Goal: Task Accomplishment & Management: Complete application form

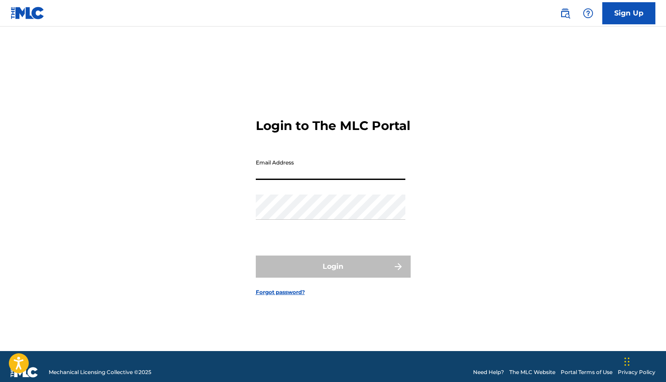
type input "[EMAIL_ADDRESS][DOMAIN_NAME]"
click at [333, 274] on button "Login" at bounding box center [333, 267] width 155 height 22
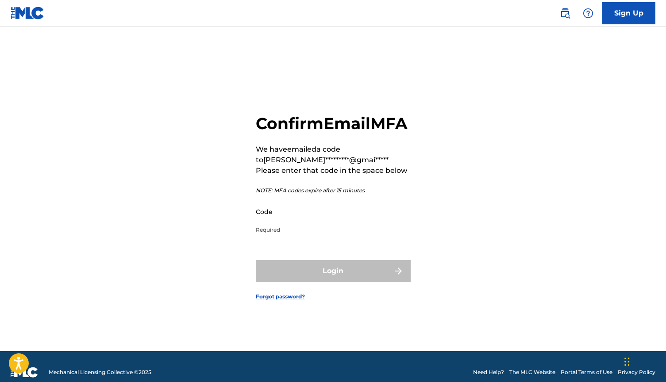
click at [346, 224] on input "Code" at bounding box center [331, 211] width 150 height 25
type input "v"
paste input "000384"
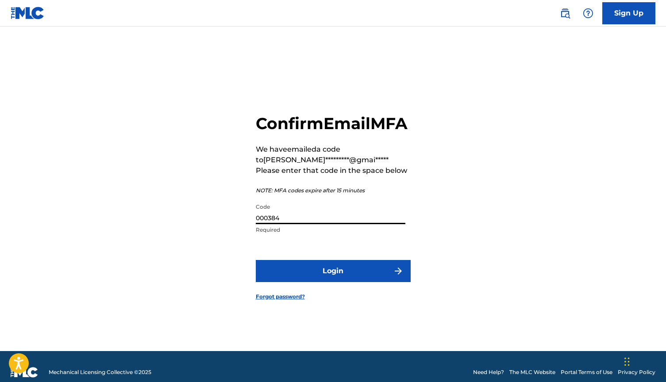
type input "000384"
click at [323, 268] on form "Confirm Email MFA We have emailed a code to [PERSON_NAME]*********@gmai***** Pl…" at bounding box center [333, 200] width 155 height 303
click at [323, 278] on button "Login" at bounding box center [333, 271] width 155 height 22
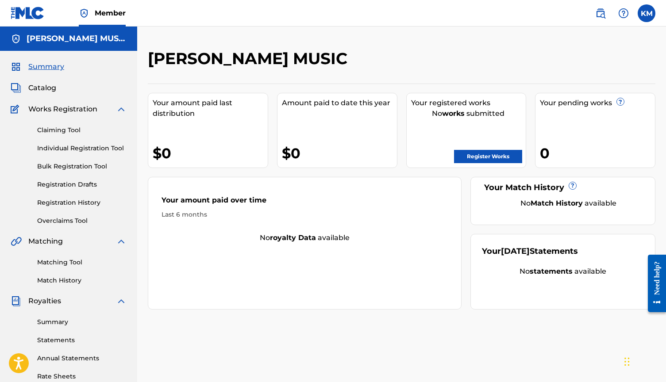
click at [491, 161] on link "Register Works" at bounding box center [488, 156] width 68 height 13
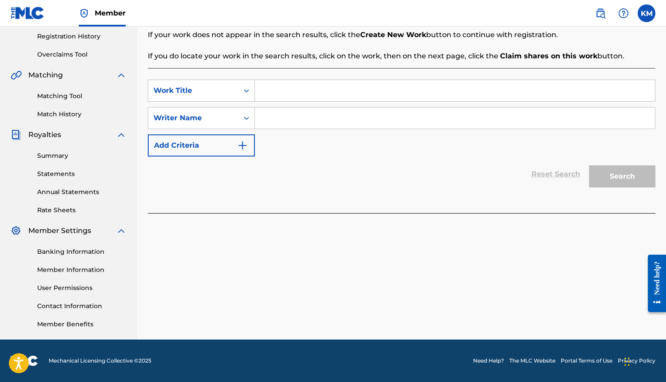
scroll to position [166, 0]
click at [77, 112] on link "Match History" at bounding box center [81, 114] width 89 height 9
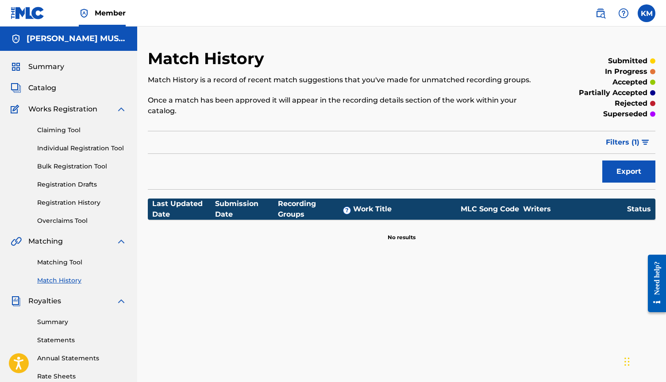
click at [73, 130] on link "Claiming Tool" at bounding box center [81, 130] width 89 height 9
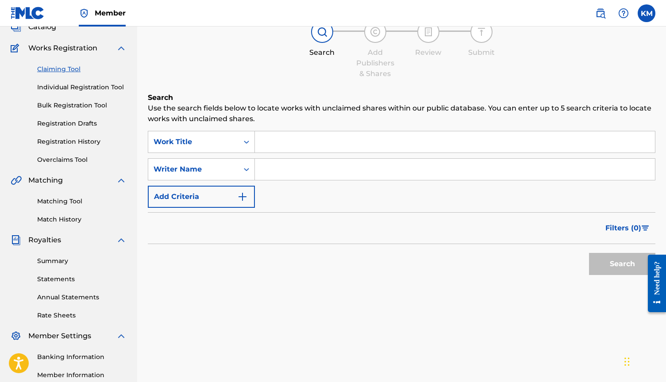
scroll to position [61, 0]
click at [60, 137] on div "Claiming Tool Individual Registration Tool Bulk Registration Tool Registration …" at bounding box center [69, 109] width 116 height 111
click at [60, 140] on link "Registration History" at bounding box center [81, 142] width 89 height 9
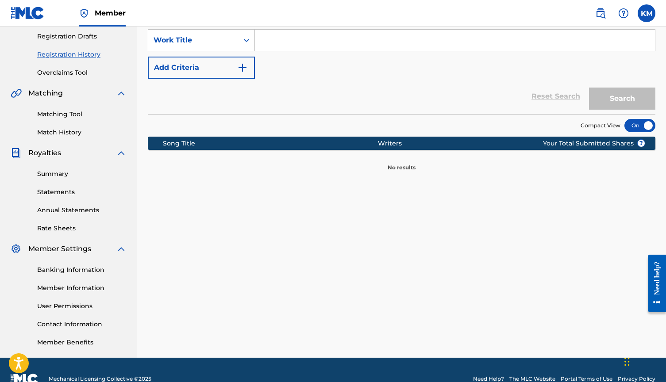
scroll to position [140, 0]
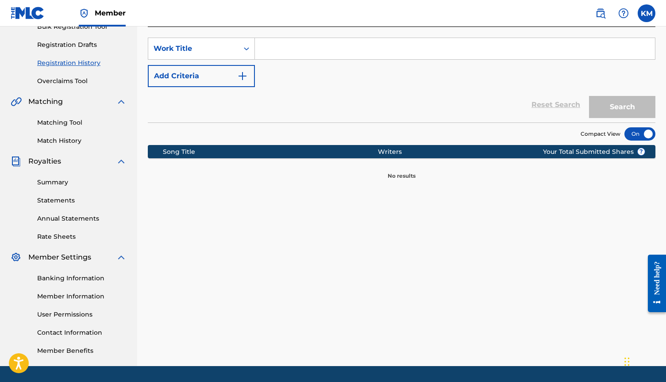
click at [120, 164] on img at bounding box center [121, 161] width 11 height 11
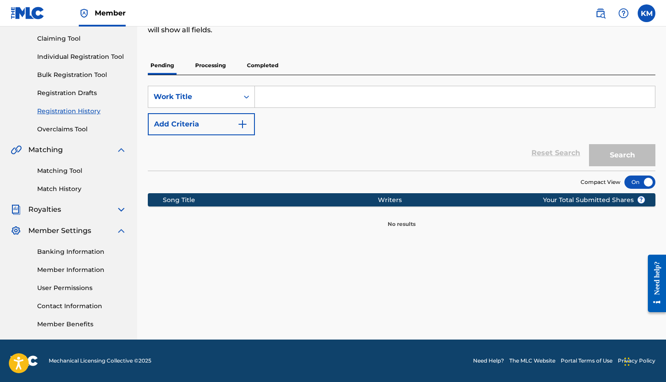
click at [119, 229] on img at bounding box center [121, 231] width 11 height 11
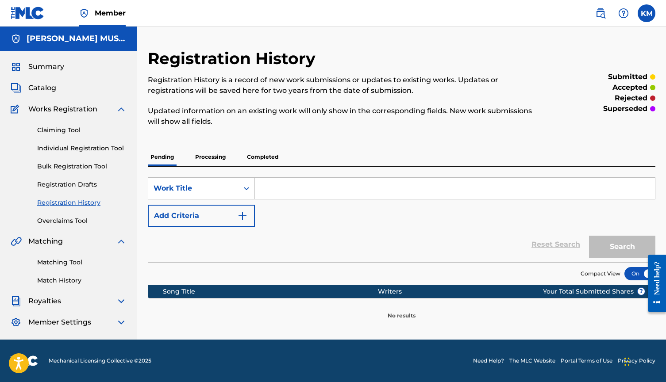
scroll to position [0, 0]
click at [88, 61] on div "Summary Catalog Works Registration Claiming Tool Individual Registration Tool B…" at bounding box center [68, 195] width 137 height 288
click at [41, 65] on span "Summary" at bounding box center [46, 66] width 36 height 11
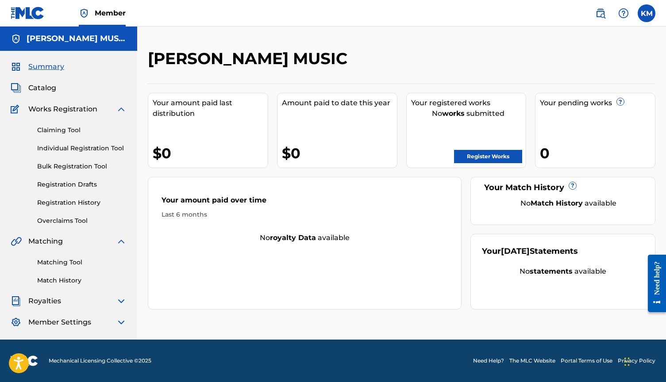
click at [475, 156] on link "Register Works" at bounding box center [488, 156] width 68 height 13
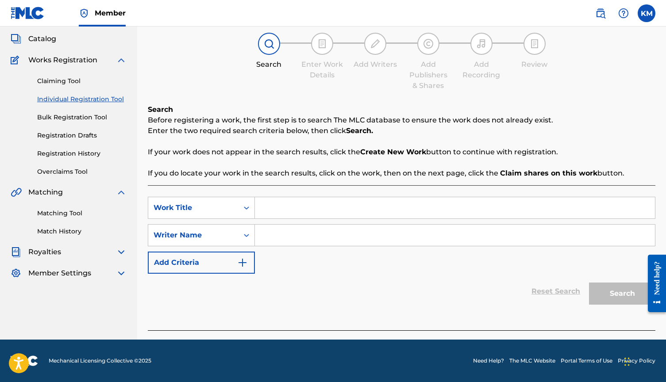
scroll to position [49, 0]
click at [70, 82] on link "Claiming Tool" at bounding box center [81, 81] width 89 height 9
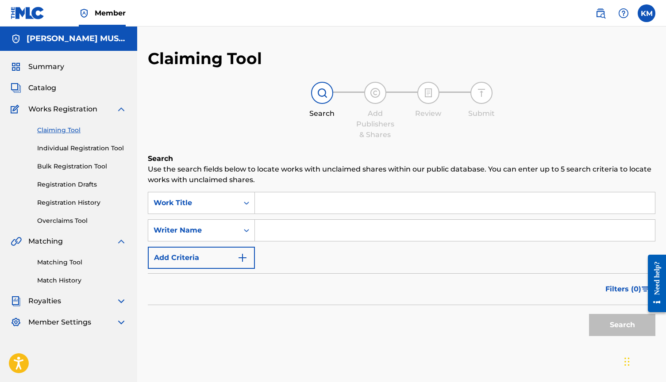
click at [86, 202] on link "Registration History" at bounding box center [81, 202] width 89 height 9
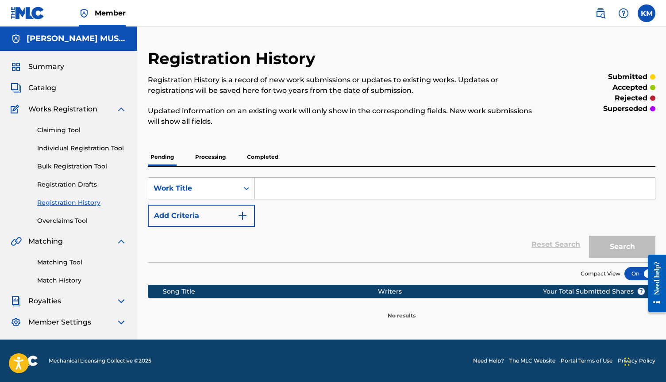
click at [207, 159] on p "Processing" at bounding box center [210, 157] width 36 height 19
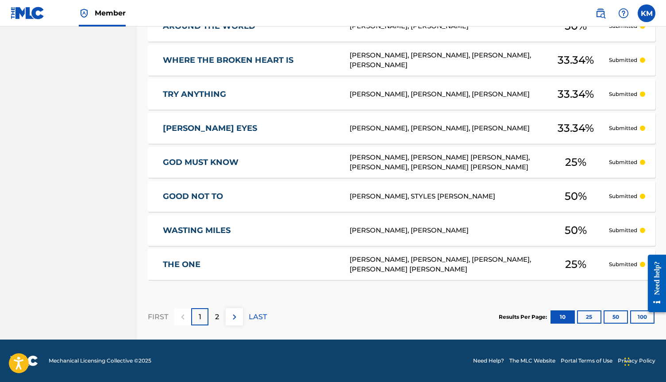
scroll to position [359, 0]
click at [220, 318] on div "2" at bounding box center [216, 316] width 17 height 17
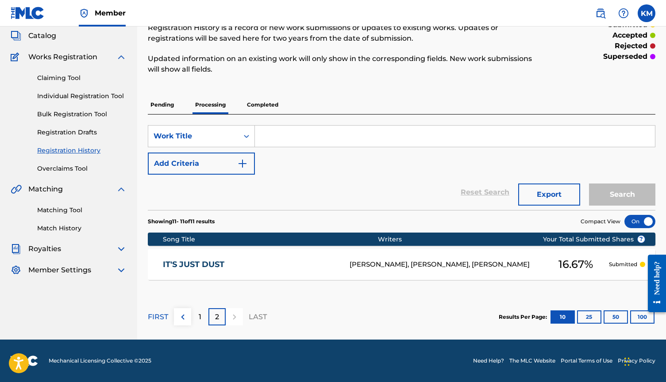
scroll to position [52, 0]
click at [625, 264] on p "Submitted" at bounding box center [623, 265] width 28 height 8
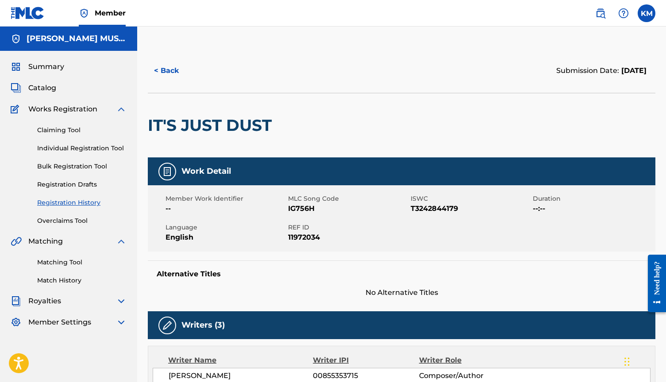
click at [165, 177] on div at bounding box center [167, 172] width 18 height 18
click at [153, 70] on button "< Back" at bounding box center [174, 71] width 53 height 22
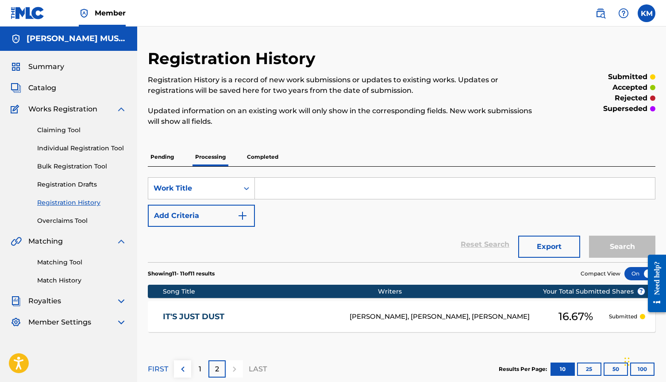
click at [288, 189] on input "Search Form" at bounding box center [455, 188] width 400 height 21
type input "dust"
click at [622, 247] on button "Search" at bounding box center [622, 247] width 66 height 22
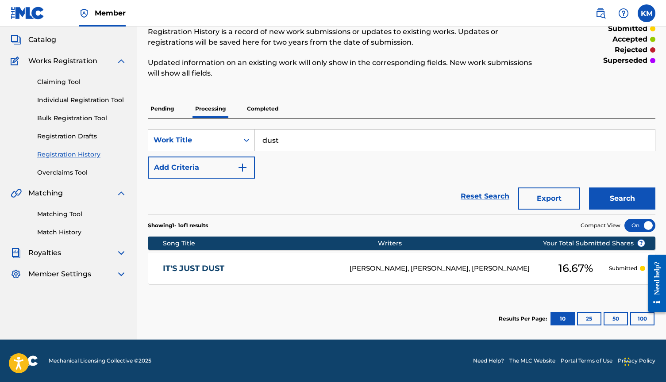
scroll to position [48, 0]
click at [473, 264] on div "[PERSON_NAME], [PERSON_NAME], [PERSON_NAME]" at bounding box center [445, 269] width 193 height 10
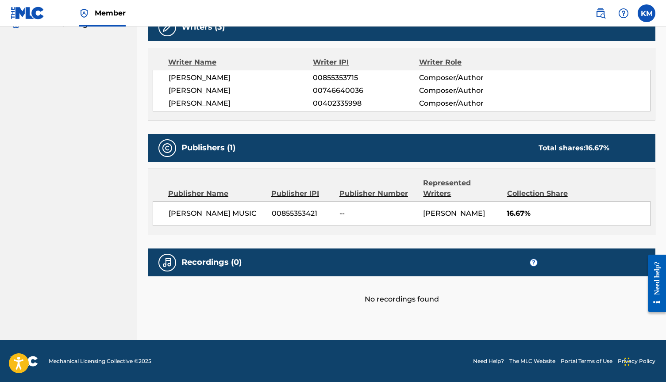
scroll to position [298, 0]
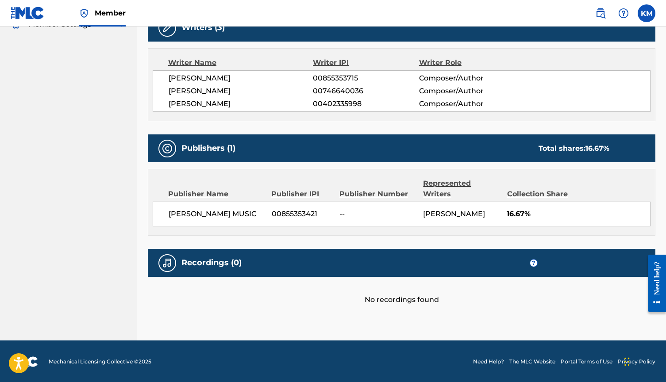
click at [217, 209] on span "[PERSON_NAME] MUSIC" at bounding box center [217, 214] width 96 height 11
click at [297, 209] on span "00855353421" at bounding box center [302, 214] width 61 height 11
click at [529, 209] on div "[PERSON_NAME] MUSIC 00855353421 -- [PERSON_NAME] 16.67%" at bounding box center [402, 214] width 498 height 25
click at [563, 151] on div "Total shares: 16.67 %" at bounding box center [573, 148] width 71 height 11
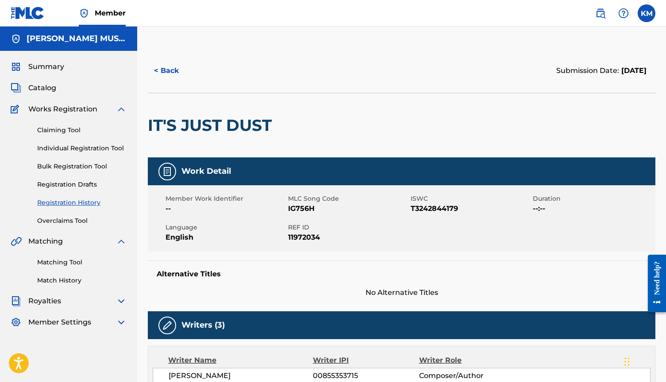
scroll to position [0, 0]
click at [79, 131] on link "Claiming Tool" at bounding box center [81, 130] width 89 height 9
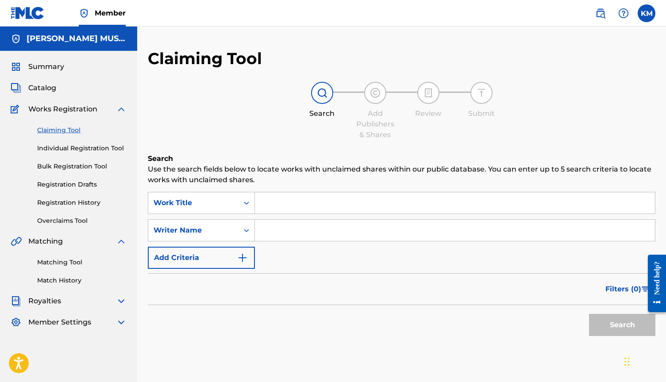
click at [307, 207] on input "Search Form" at bounding box center [455, 202] width 400 height 21
type input "dust"
click at [287, 238] on input "Search Form" at bounding box center [455, 230] width 400 height 21
type input "[PERSON_NAME]"
click at [622, 325] on button "Search" at bounding box center [622, 325] width 66 height 22
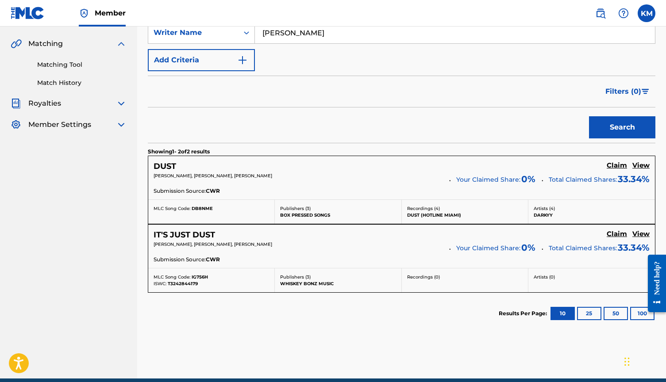
scroll to position [216, 0]
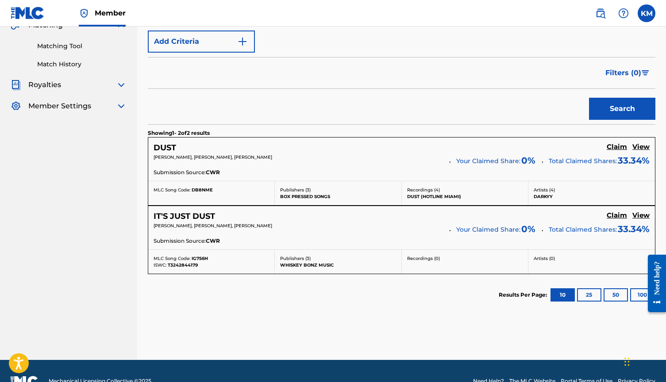
click at [621, 151] on h5 "Claim" at bounding box center [616, 147] width 20 height 8
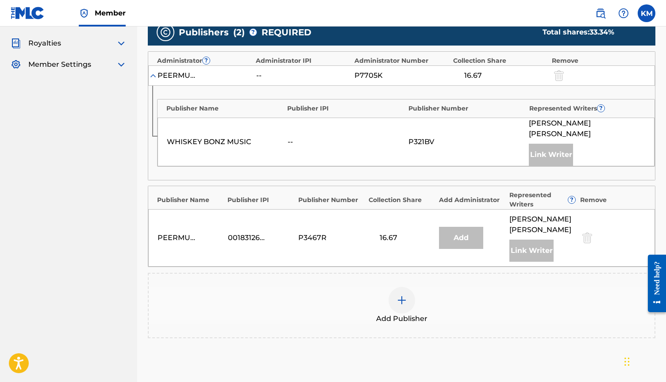
scroll to position [262, 0]
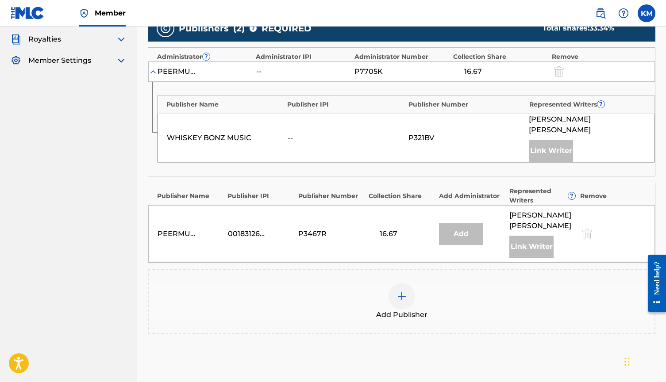
click at [400, 291] on img at bounding box center [401, 296] width 11 height 11
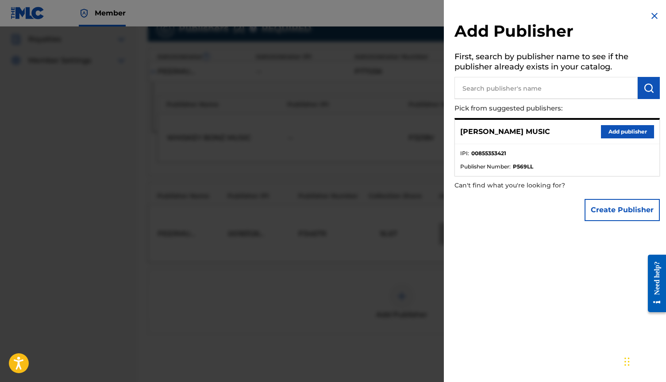
click at [606, 132] on button "Add publisher" at bounding box center [627, 131] width 53 height 13
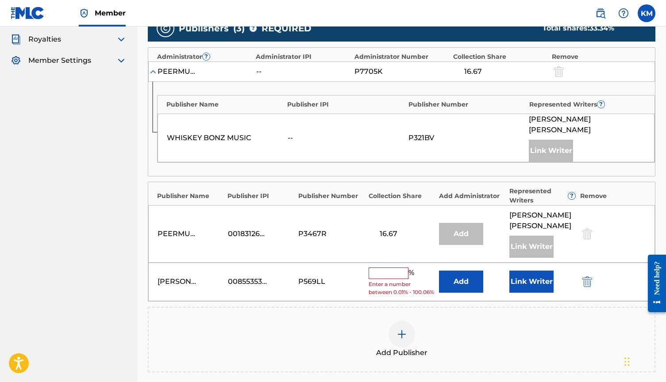
click at [396, 268] on div "%" at bounding box center [392, 274] width 48 height 12
click at [394, 268] on input "text" at bounding box center [388, 274] width 40 height 12
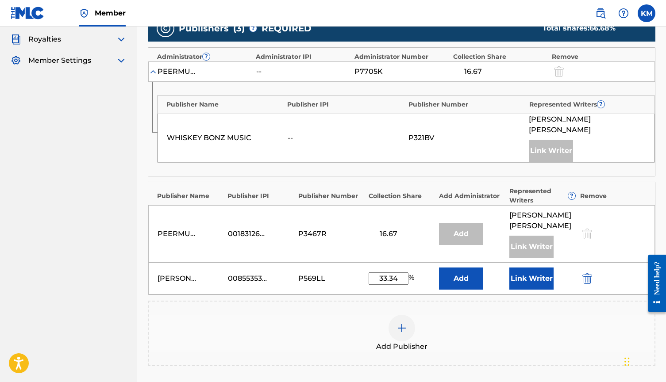
type input "33.34"
click at [462, 273] on button "Add" at bounding box center [461, 279] width 44 height 22
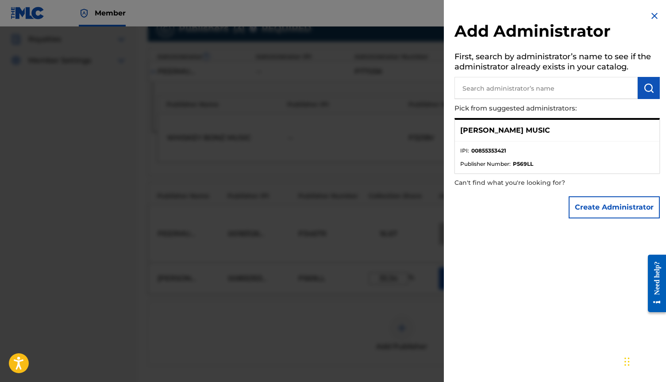
click at [383, 275] on div at bounding box center [333, 218] width 666 height 382
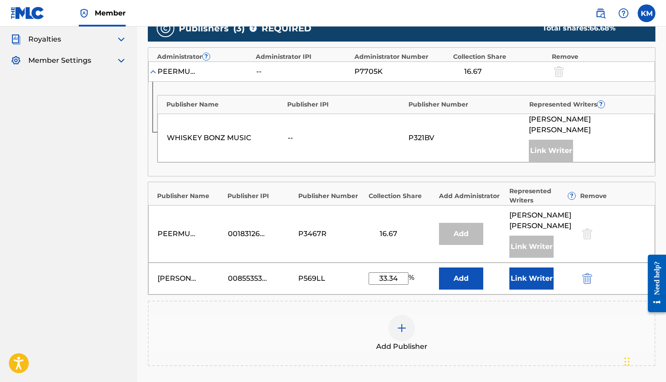
click at [525, 268] on button "Link Writer" at bounding box center [531, 279] width 44 height 22
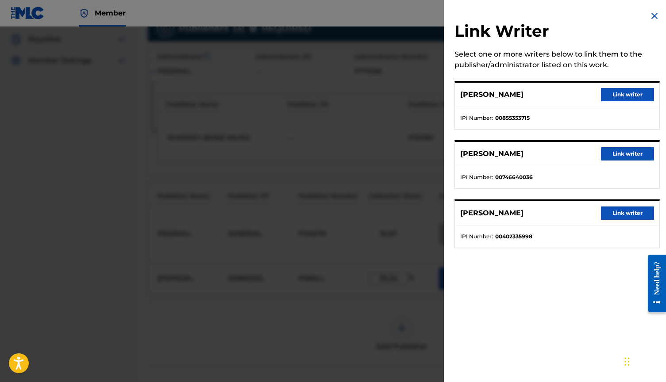
click at [625, 97] on button "Link writer" at bounding box center [627, 94] width 53 height 13
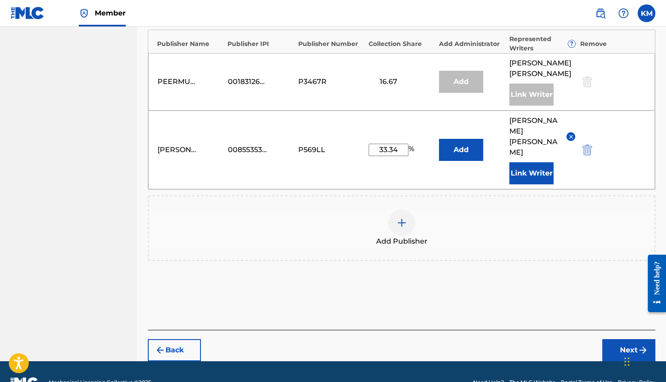
click at [627, 339] on button "Next" at bounding box center [628, 350] width 53 height 22
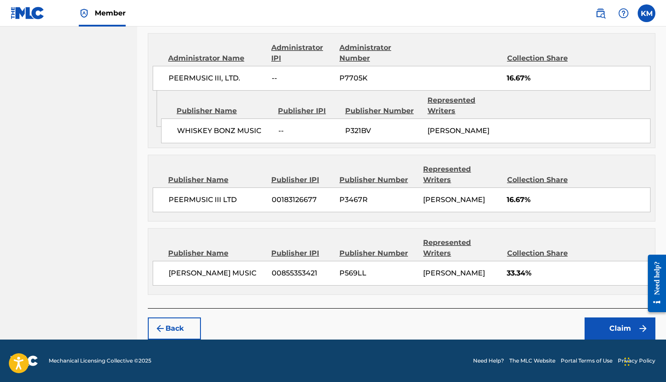
click at [607, 326] on button "Claim" at bounding box center [619, 329] width 71 height 22
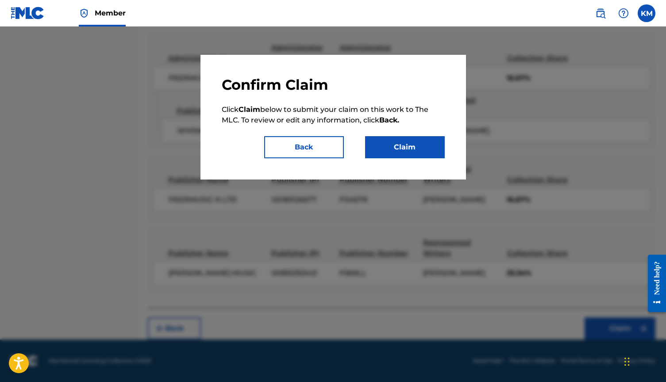
click at [414, 154] on button "Claim" at bounding box center [405, 147] width 80 height 22
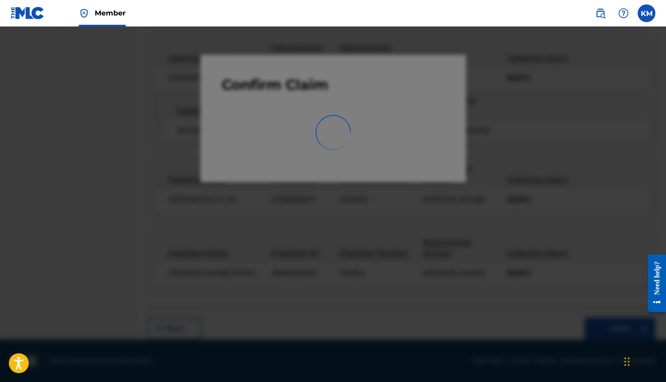
scroll to position [0, 0]
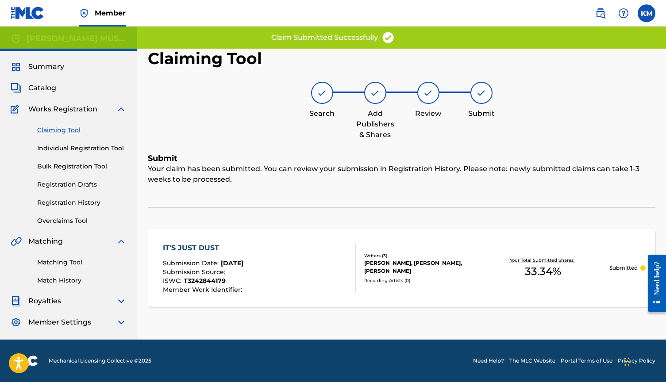
click at [74, 206] on link "Registration History" at bounding box center [81, 202] width 89 height 9
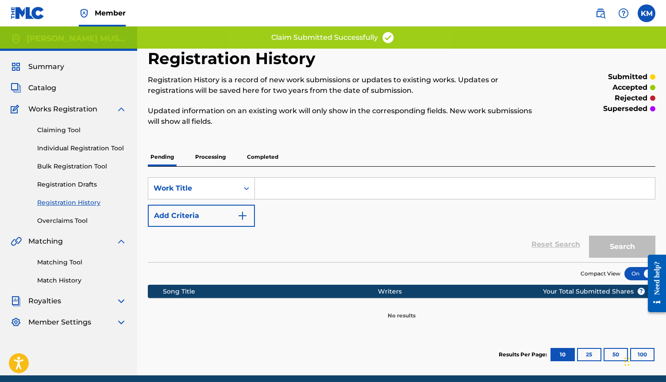
click at [210, 151] on p "Processing" at bounding box center [210, 157] width 36 height 19
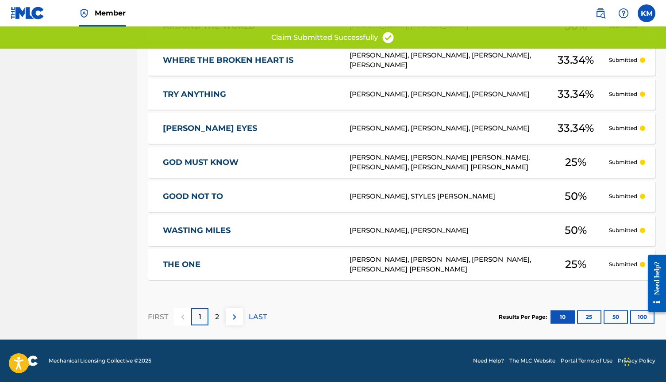
scroll to position [359, 0]
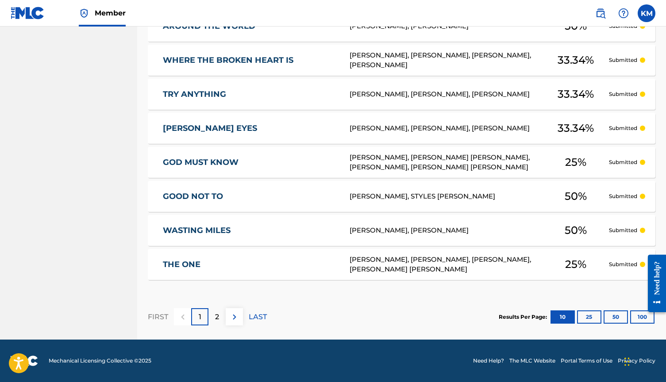
click at [216, 312] on p "2" at bounding box center [217, 317] width 4 height 11
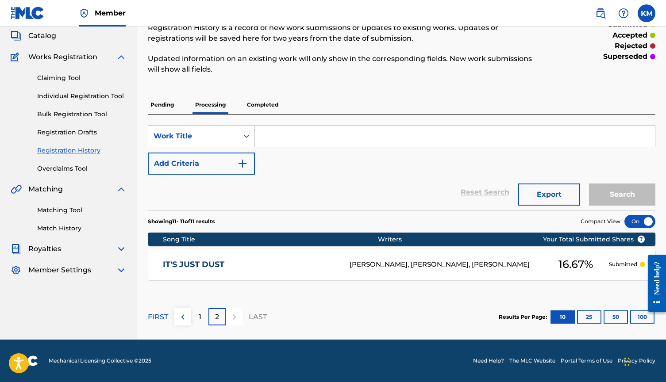
scroll to position [52, 0]
click at [202, 317] on div "1" at bounding box center [199, 316] width 17 height 17
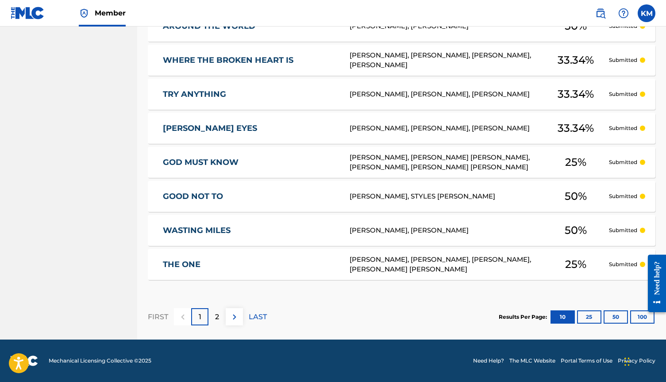
scroll to position [359, 0]
click at [219, 319] on p "2" at bounding box center [217, 317] width 4 height 11
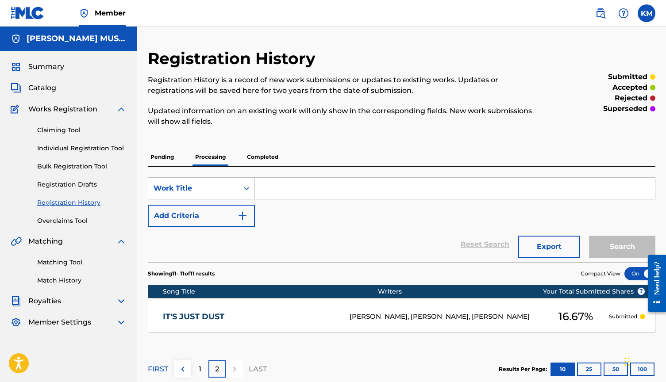
scroll to position [0, 0]
click at [58, 66] on span "Summary" at bounding box center [46, 66] width 36 height 11
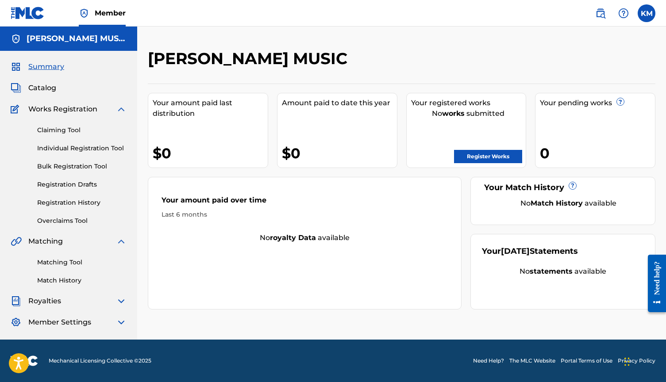
click at [74, 131] on link "Claiming Tool" at bounding box center [81, 130] width 89 height 9
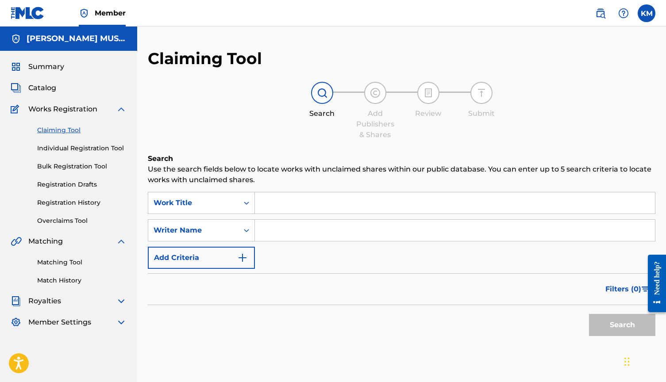
click at [97, 150] on link "Individual Registration Tool" at bounding box center [81, 148] width 89 height 9
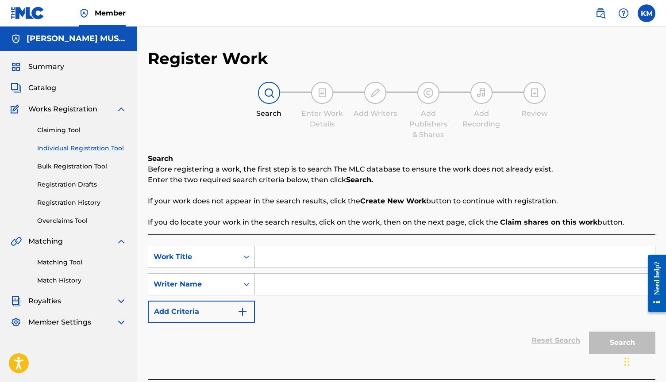
click at [304, 261] on input "Search Form" at bounding box center [455, 256] width 400 height 21
type input "Go There"
click at [294, 283] on input "Search Form" at bounding box center [455, 284] width 400 height 21
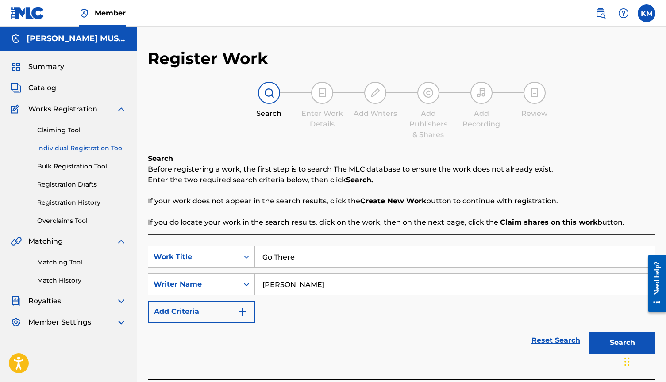
type input "[PERSON_NAME]"
click at [622, 343] on button "Search" at bounding box center [622, 343] width 66 height 22
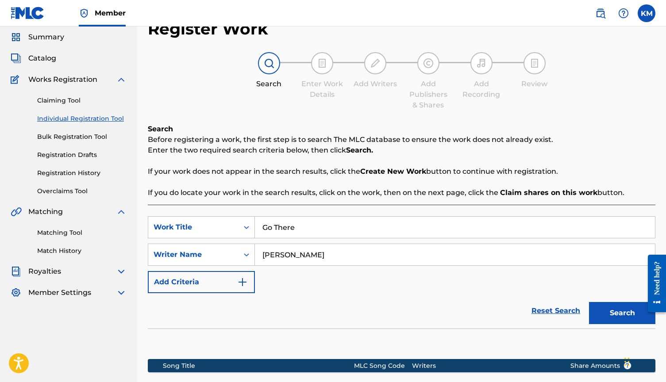
scroll to position [31, 0]
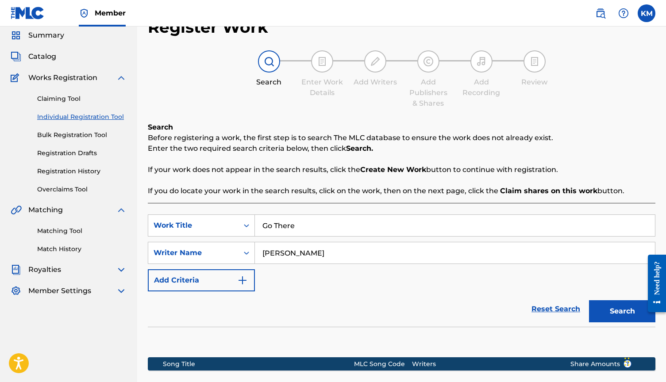
click at [165, 285] on button "Add Criteria" at bounding box center [201, 280] width 107 height 22
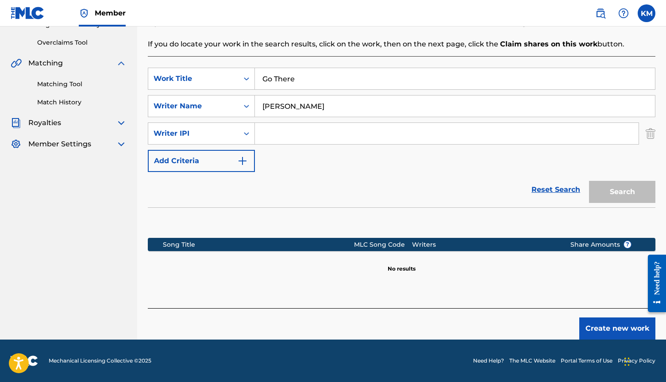
click at [615, 334] on button "Create new work" at bounding box center [617, 329] width 76 height 22
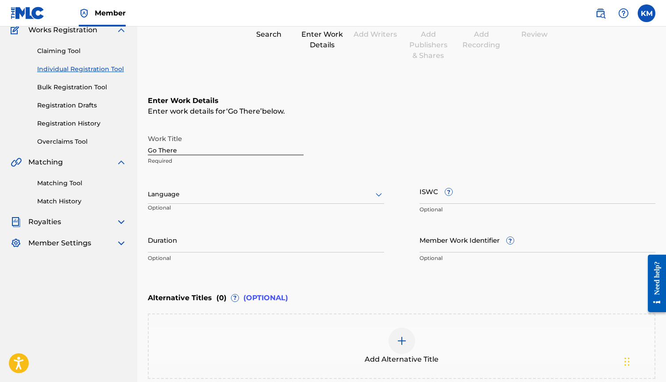
scroll to position [79, 0]
click at [303, 199] on div at bounding box center [266, 194] width 236 height 11
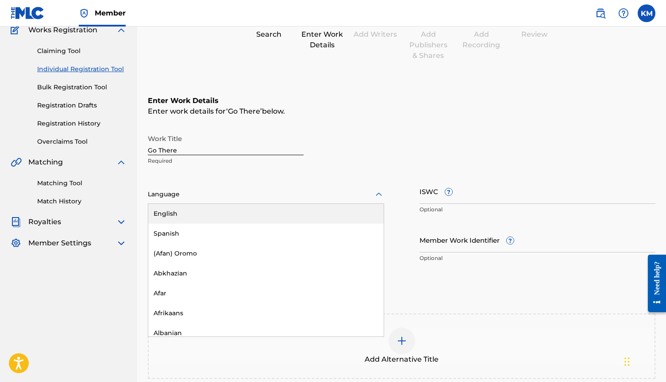
click at [297, 216] on div "English" at bounding box center [265, 214] width 235 height 20
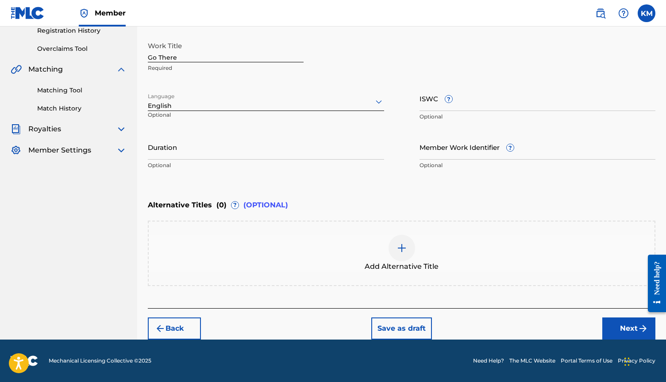
scroll to position [172, 0]
click at [629, 335] on button "Next" at bounding box center [628, 329] width 53 height 22
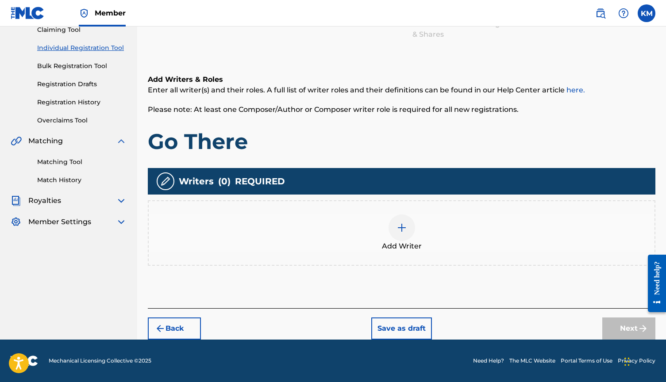
click at [408, 225] on div at bounding box center [401, 228] width 27 height 27
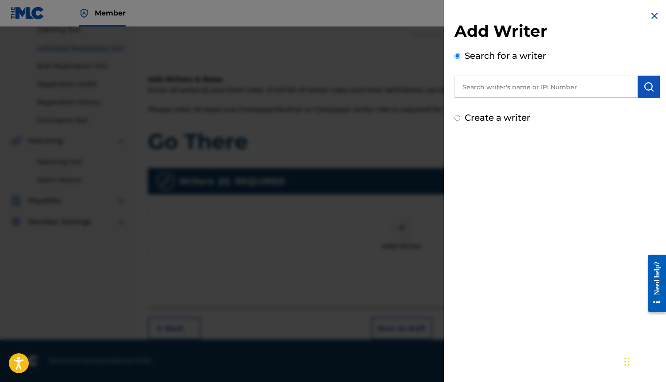
click at [507, 83] on input "text" at bounding box center [545, 87] width 183 height 22
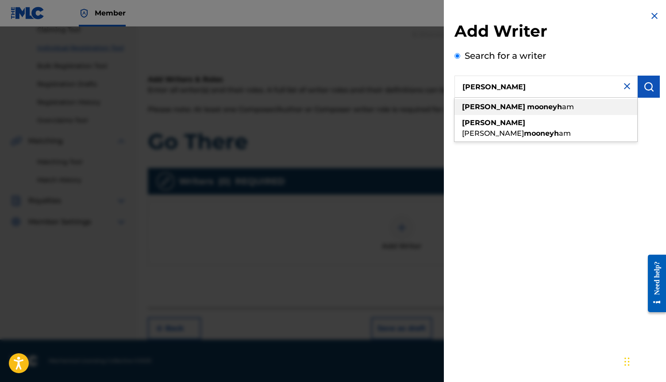
click at [527, 107] on strong "mooneyh" at bounding box center [544, 107] width 35 height 8
type input "[PERSON_NAME]"
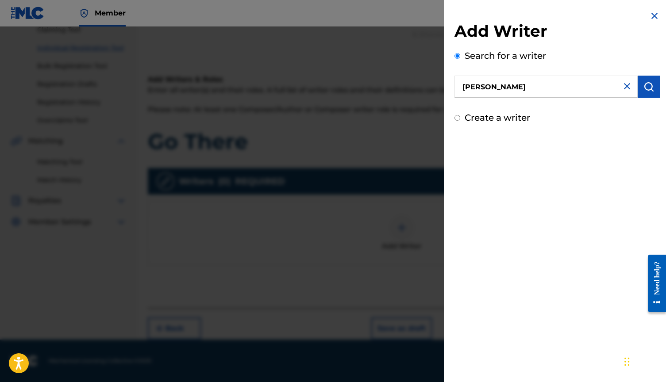
click at [647, 93] on button "submit" at bounding box center [648, 87] width 22 height 22
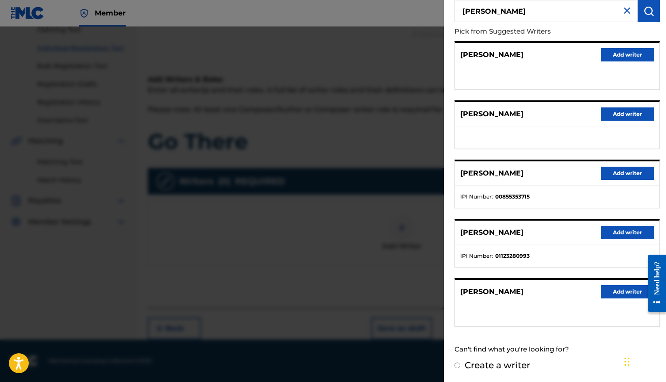
click at [609, 176] on button "Add writer" at bounding box center [627, 173] width 53 height 13
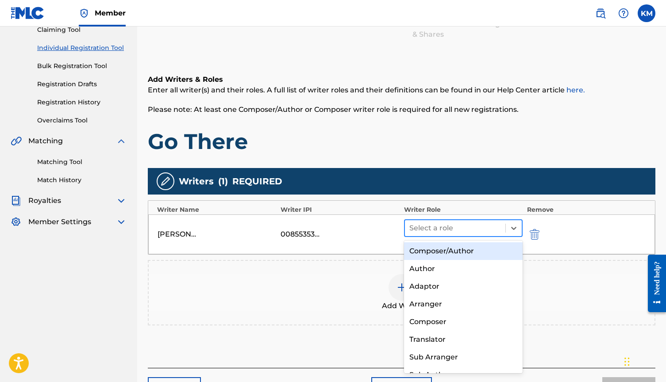
click at [489, 226] on div at bounding box center [455, 228] width 92 height 12
click at [478, 255] on div "Composer/Author" at bounding box center [463, 251] width 119 height 18
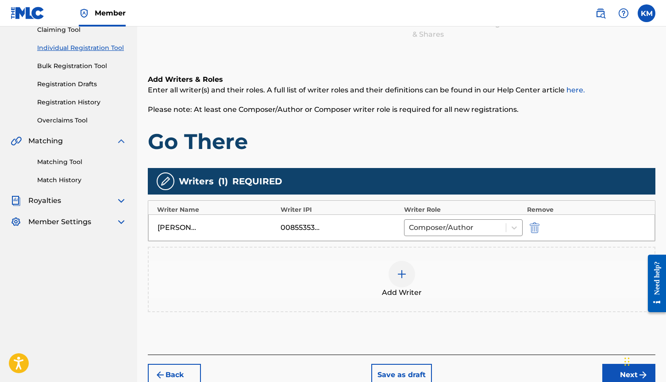
click at [406, 279] on img at bounding box center [401, 274] width 11 height 11
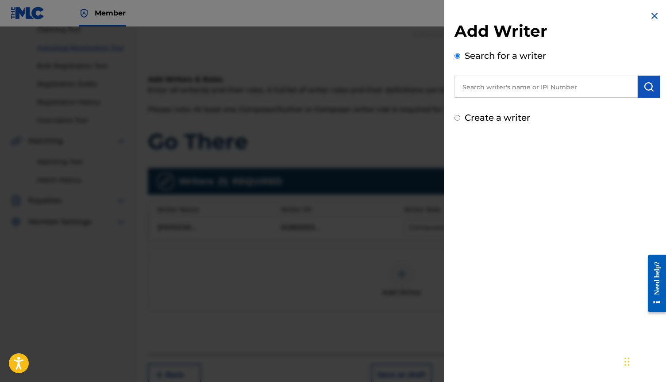
click at [541, 91] on input "text" at bounding box center [545, 87] width 183 height 22
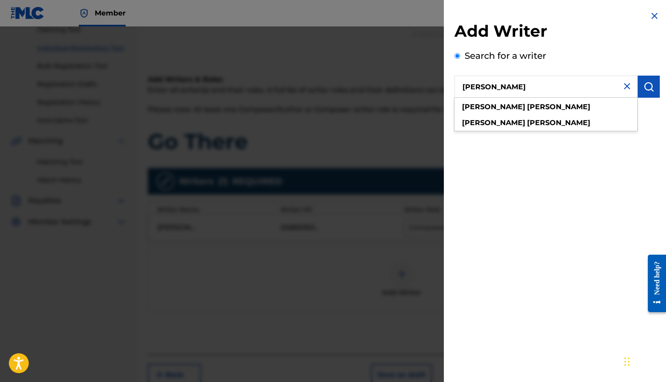
drag, startPoint x: 541, startPoint y: 91, endPoint x: 538, endPoint y: 106, distance: 15.7
click at [538, 106] on div "[PERSON_NAME]" at bounding box center [545, 107] width 183 height 16
type input "[PERSON_NAME]"
click at [517, 106] on div "[PERSON_NAME]" at bounding box center [545, 107] width 183 height 16
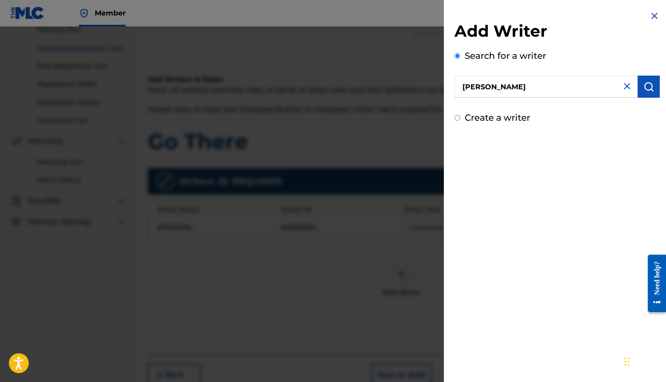
click at [650, 81] on button "submit" at bounding box center [648, 87] width 22 height 22
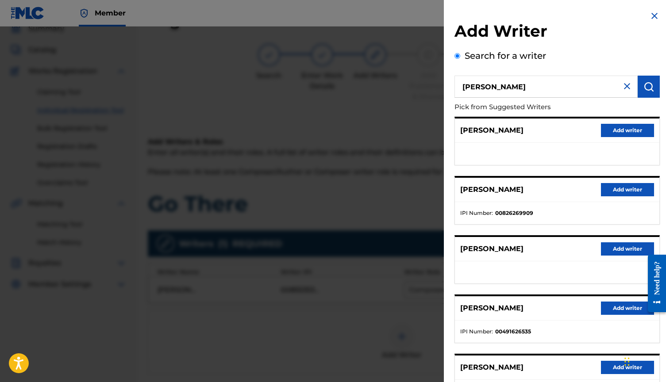
scroll to position [34, 0]
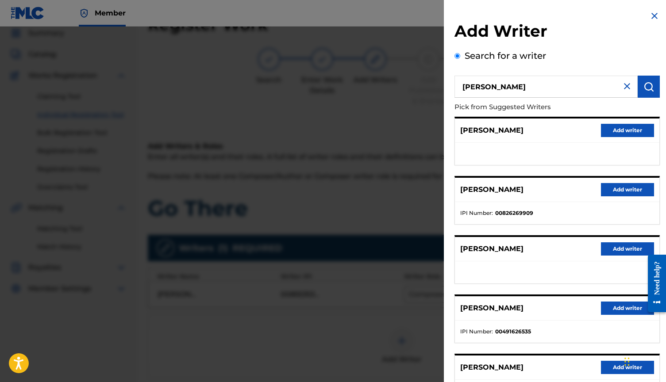
click at [626, 193] on button "Add writer" at bounding box center [627, 189] width 53 height 13
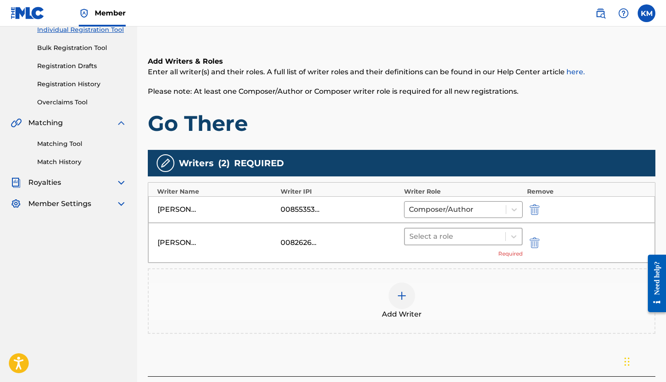
scroll to position [122, 0]
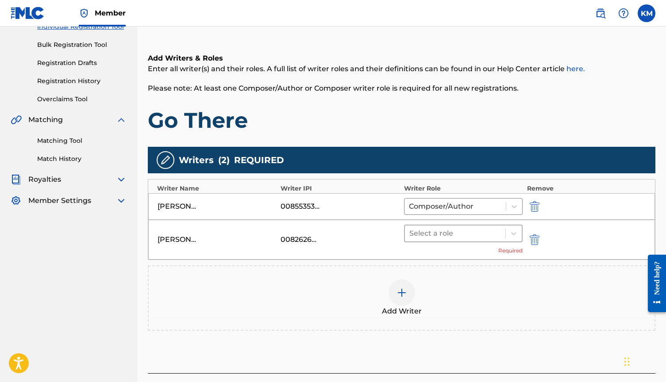
click at [456, 231] on div at bounding box center [455, 233] width 92 height 12
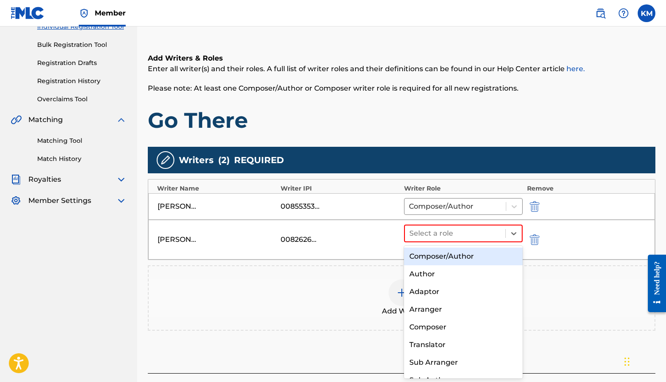
click at [452, 254] on div "Composer/Author" at bounding box center [463, 257] width 119 height 18
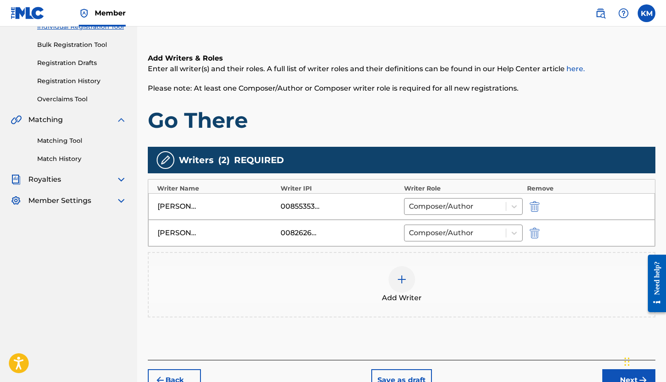
click at [403, 286] on div at bounding box center [401, 279] width 27 height 27
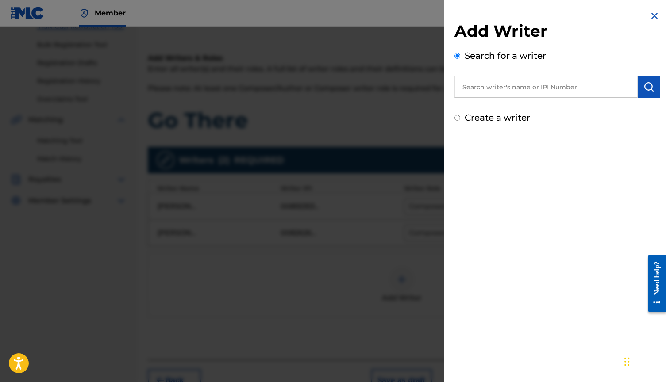
click at [503, 96] on input "text" at bounding box center [545, 87] width 183 height 22
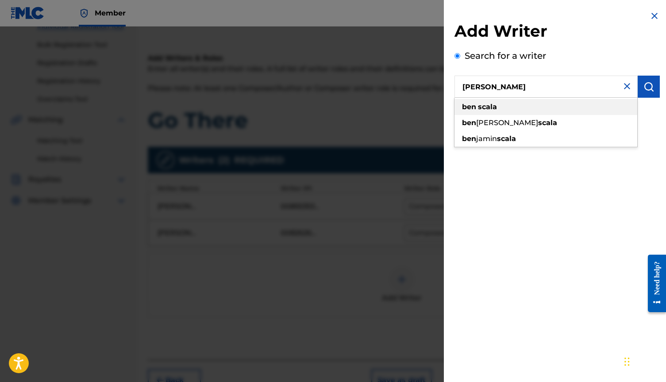
click at [583, 104] on div "[PERSON_NAME]" at bounding box center [545, 107] width 183 height 16
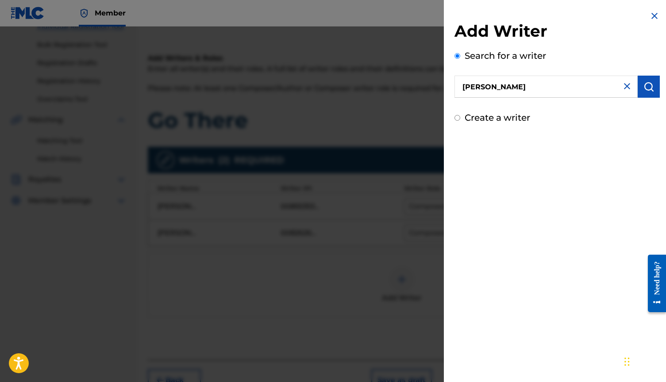
click at [645, 86] on img "submit" at bounding box center [648, 86] width 11 height 11
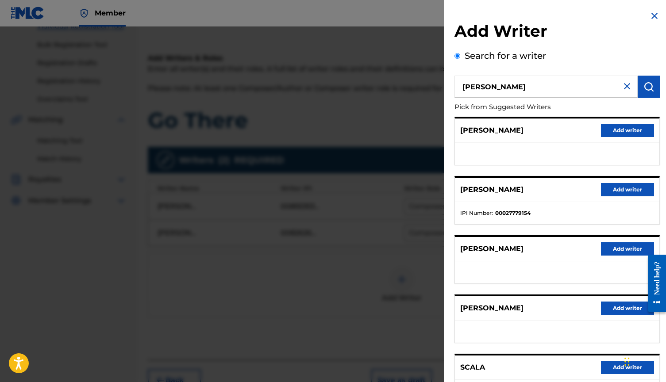
scroll to position [0, 0]
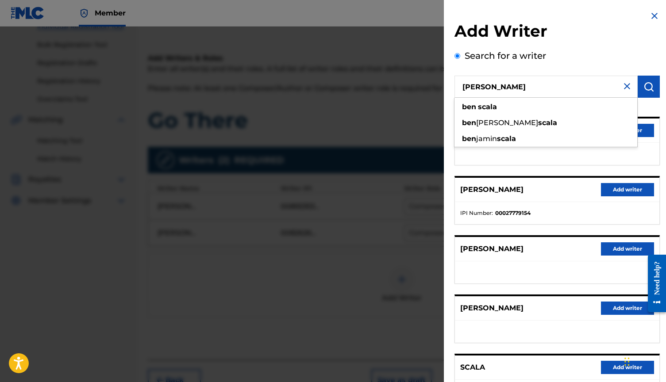
drag, startPoint x: 480, startPoint y: 91, endPoint x: 455, endPoint y: 89, distance: 24.9
click at [455, 89] on input "[PERSON_NAME]" at bounding box center [545, 87] width 183 height 22
click at [486, 120] on span "[PERSON_NAME]" at bounding box center [507, 123] width 62 height 8
type input "[PERSON_NAME]"
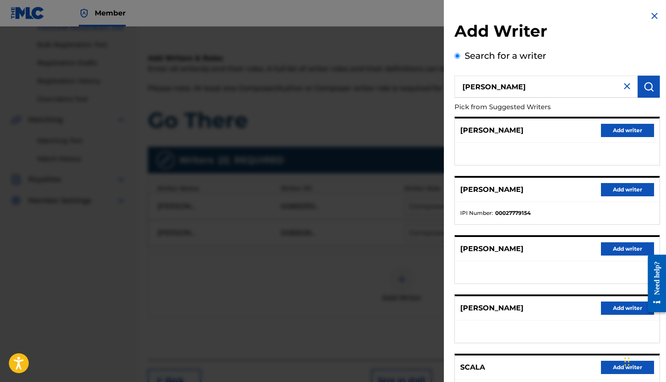
click at [643, 88] on img "submit" at bounding box center [648, 86] width 11 height 11
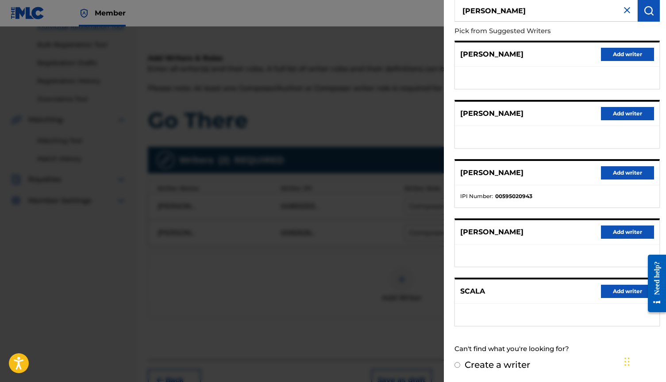
scroll to position [76, 0]
click at [613, 176] on button "Add writer" at bounding box center [627, 173] width 53 height 13
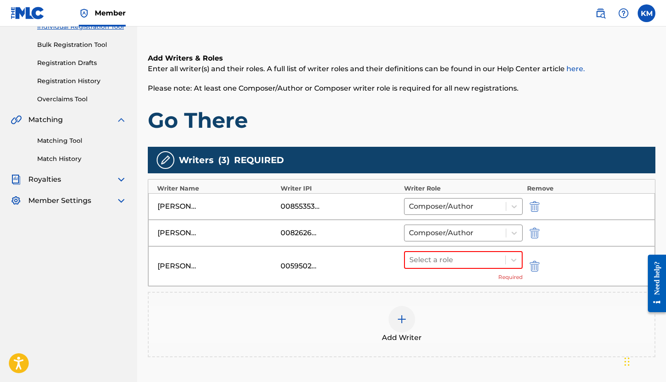
click at [461, 249] on div "[PERSON_NAME] 00595020943 Select a role Required" at bounding box center [401, 266] width 506 height 40
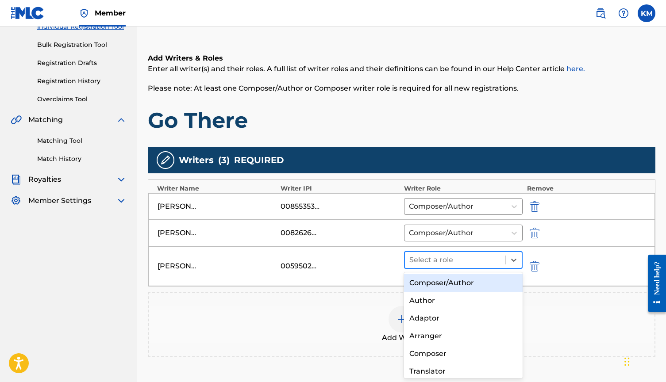
click at [461, 256] on div at bounding box center [455, 260] width 92 height 12
click at [459, 277] on div "Composer/Author" at bounding box center [463, 283] width 119 height 18
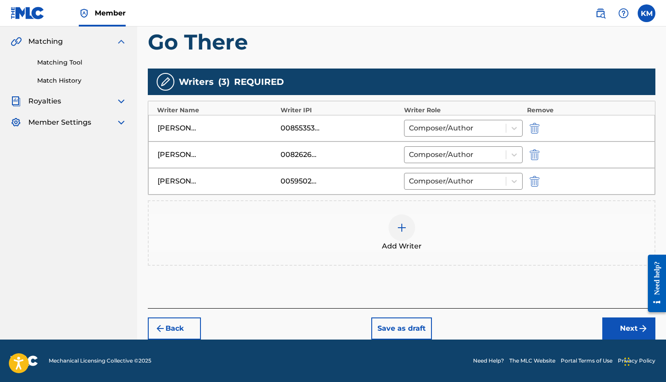
scroll to position [200, 0]
click at [609, 326] on button "Next" at bounding box center [628, 329] width 53 height 22
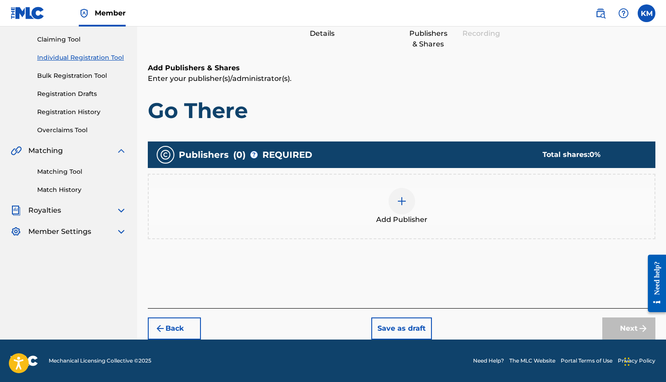
scroll to position [91, 0]
click at [408, 203] on div at bounding box center [401, 201] width 27 height 27
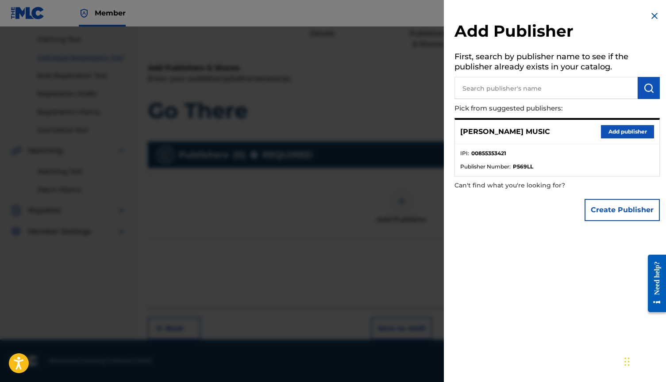
click at [610, 134] on button "Add publisher" at bounding box center [627, 131] width 53 height 13
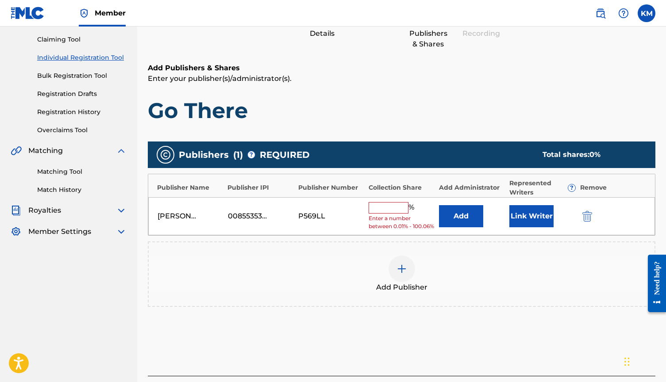
click at [385, 207] on input "text" at bounding box center [388, 208] width 40 height 12
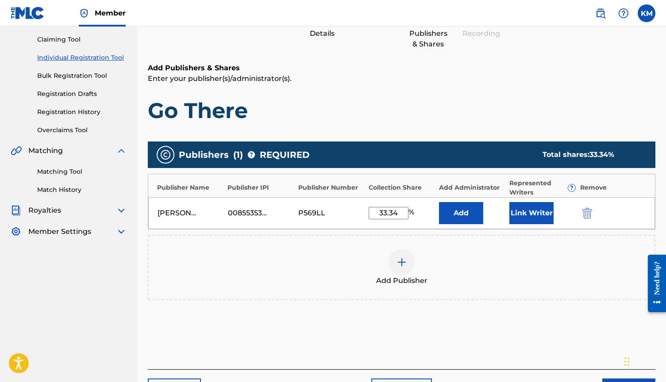
type input "33.34"
click at [514, 212] on button "Link Writer" at bounding box center [531, 213] width 44 height 22
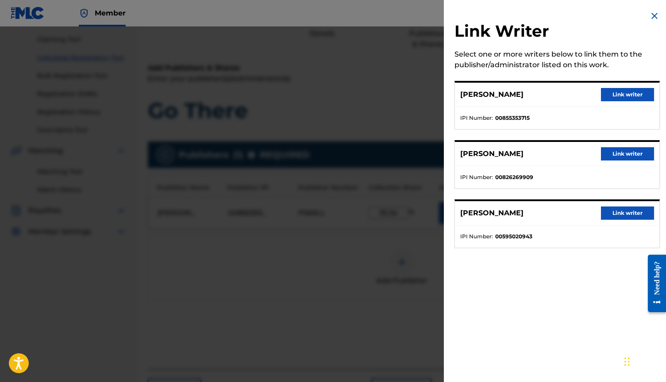
click at [629, 94] on button "Link writer" at bounding box center [627, 94] width 53 height 13
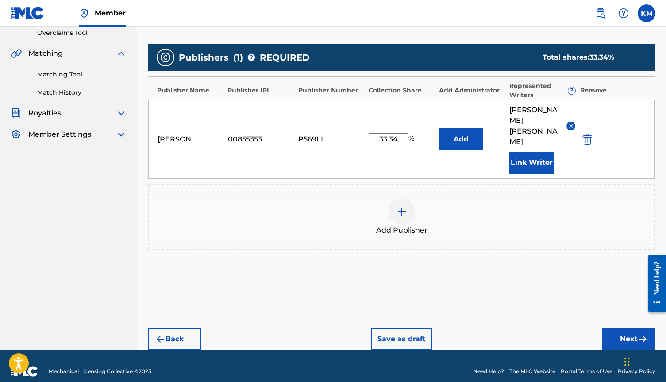
click at [610, 328] on button "Next" at bounding box center [628, 339] width 53 height 22
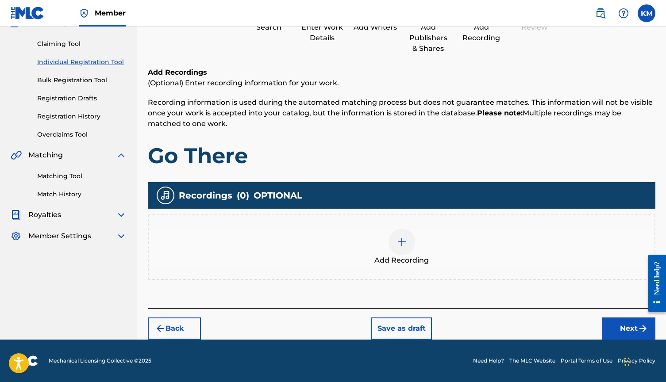
scroll to position [86, 0]
click at [393, 239] on div at bounding box center [401, 242] width 27 height 27
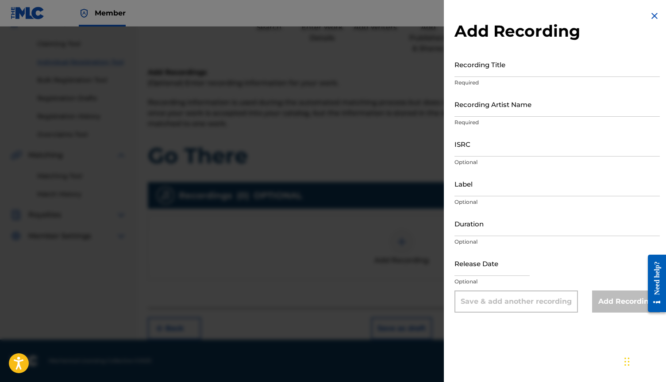
click at [489, 66] on input "Recording Title" at bounding box center [556, 64] width 205 height 25
type input "Go There"
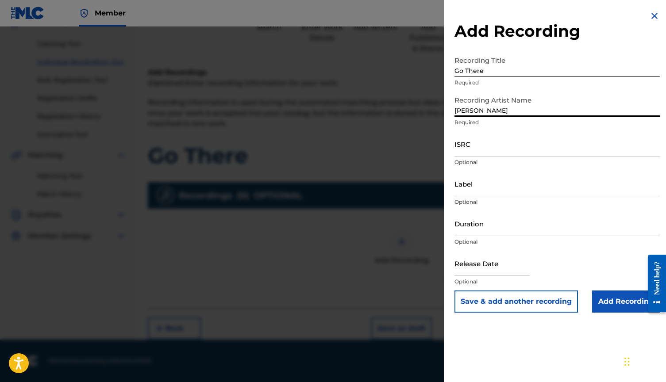
type input "[PERSON_NAME]"
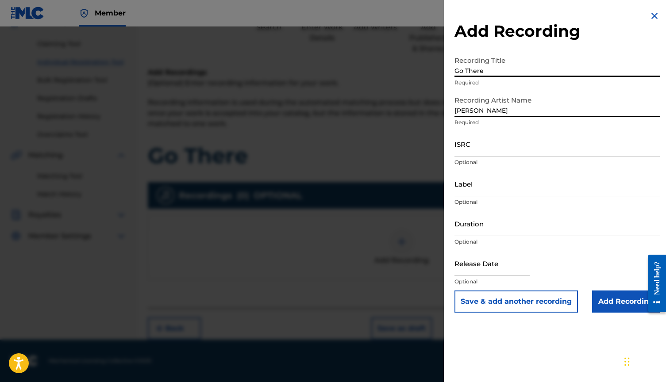
click at [511, 71] on input "Go There" at bounding box center [556, 64] width 205 height 25
type input "Go There ("
click at [514, 109] on input "[PERSON_NAME]" at bounding box center [556, 104] width 205 height 25
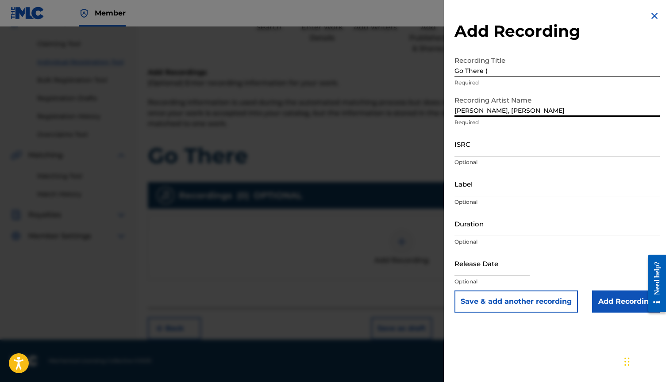
type input "[PERSON_NAME], [PERSON_NAME]"
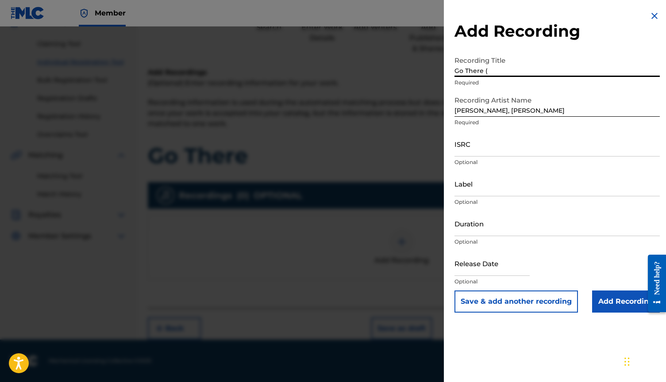
click at [499, 69] on input "Go There (" at bounding box center [556, 64] width 205 height 25
type input "Go There"
click at [486, 141] on input "ISRC" at bounding box center [556, 143] width 205 height 25
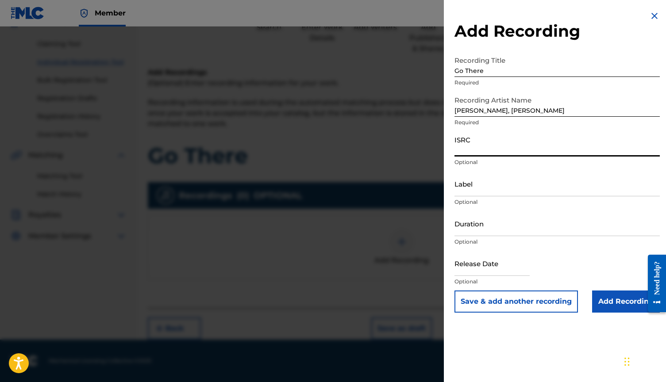
click at [487, 189] on input "Label" at bounding box center [556, 183] width 205 height 25
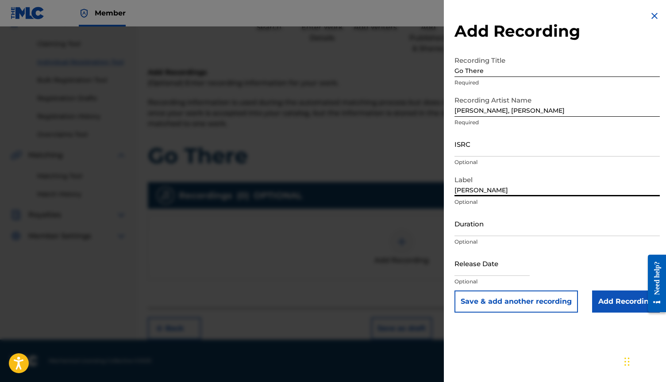
type input "[PERSON_NAME]"
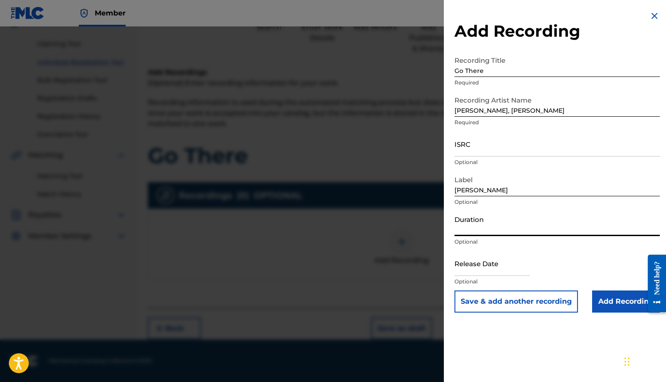
click at [504, 215] on input "Duration" at bounding box center [556, 223] width 205 height 25
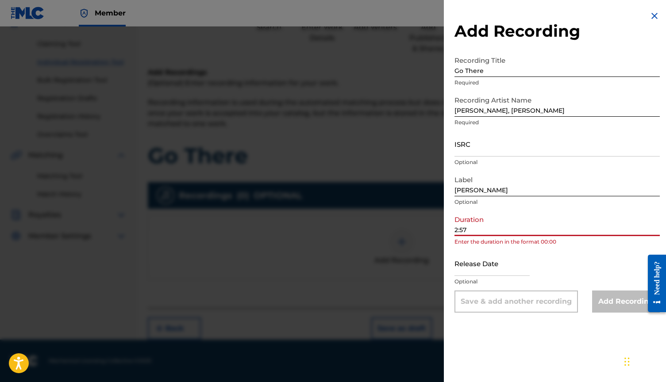
type input "2:57"
select select "7"
select select "2025"
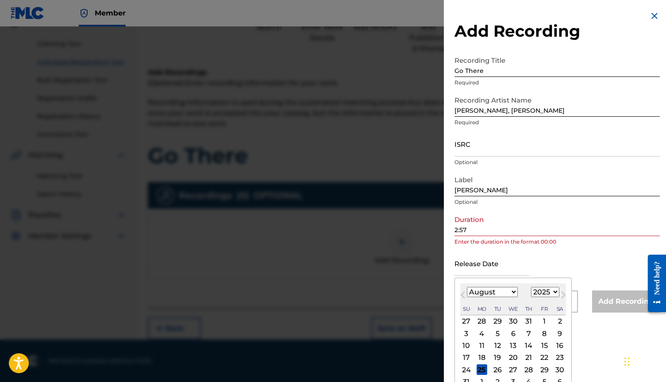
click at [491, 287] on div "January February March April May June July August September October November De…" at bounding box center [492, 292] width 51 height 11
select select "9"
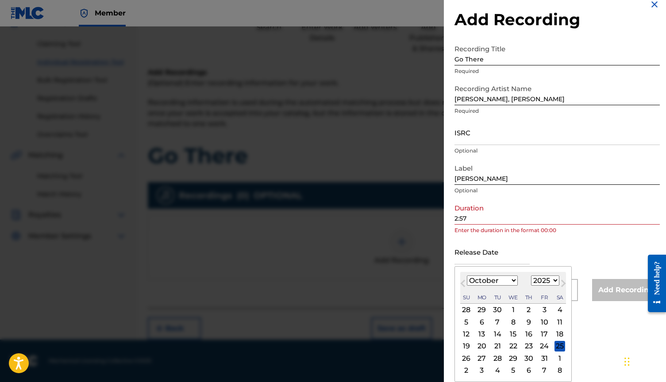
scroll to position [12, 0]
click at [482, 323] on div "6" at bounding box center [481, 322] width 11 height 11
type input "[DATE]"
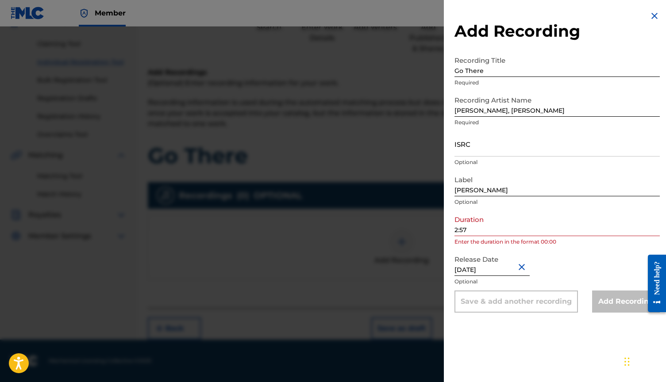
scroll to position [0, 0]
select select "9"
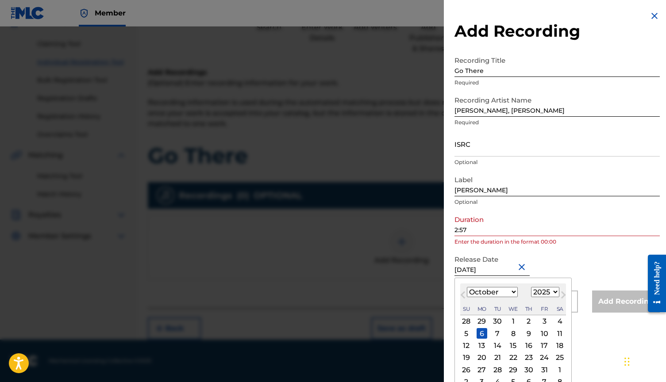
click at [514, 275] on input "[DATE]" at bounding box center [491, 263] width 75 height 25
select select "2023"
click at [539, 322] on div "6" at bounding box center [544, 321] width 11 height 11
type input "[DATE]"
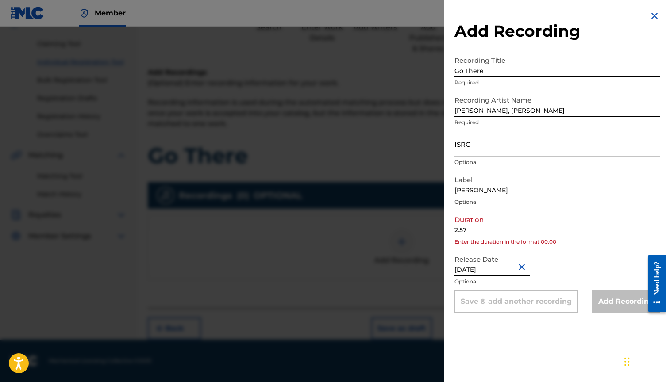
click at [569, 265] on div "Release Date [DATE] Optional" at bounding box center [556, 271] width 205 height 40
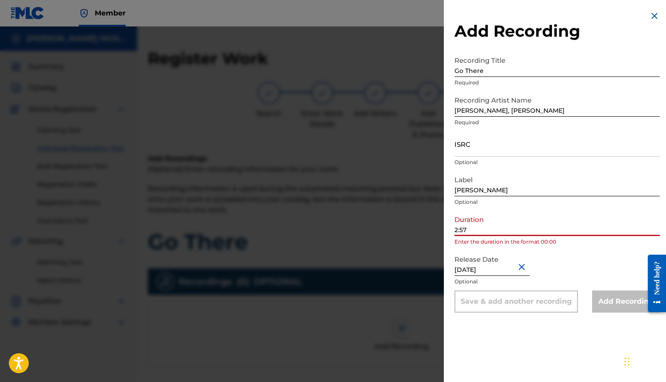
click at [563, 229] on input "2:57" at bounding box center [556, 223] width 205 height 25
type input "2"
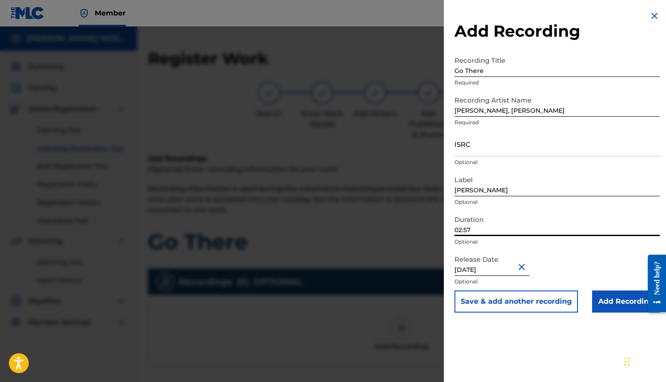
type input "02:57"
click at [621, 306] on input "Add Recording" at bounding box center [626, 302] width 68 height 22
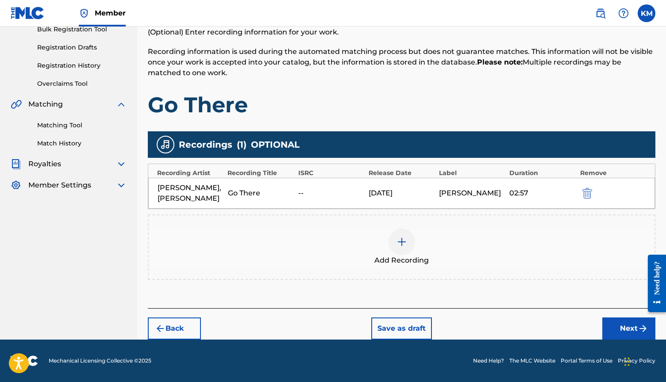
scroll to position [137, 0]
click at [635, 335] on button "Next" at bounding box center [628, 329] width 53 height 22
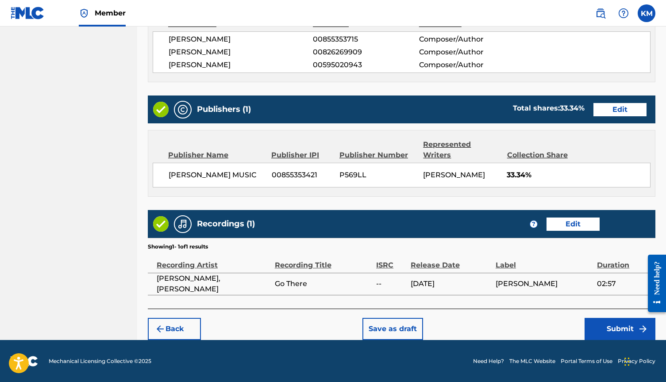
scroll to position [395, 0]
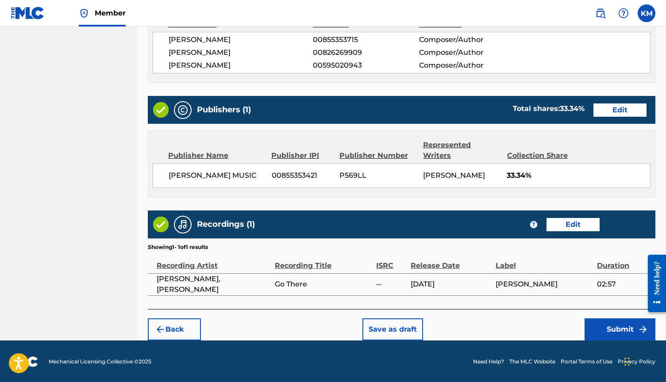
click at [616, 337] on button "Submit" at bounding box center [619, 329] width 71 height 22
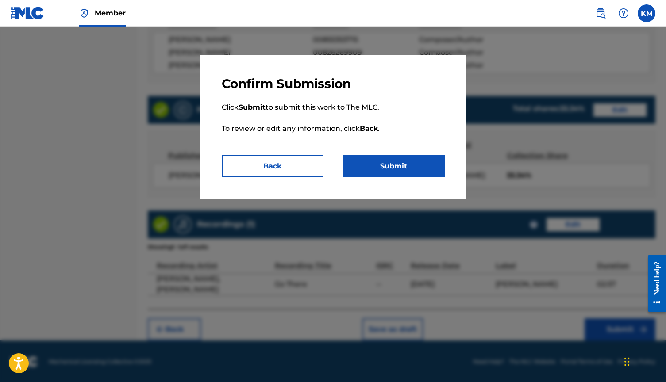
click at [380, 163] on button "Submit" at bounding box center [394, 166] width 102 height 22
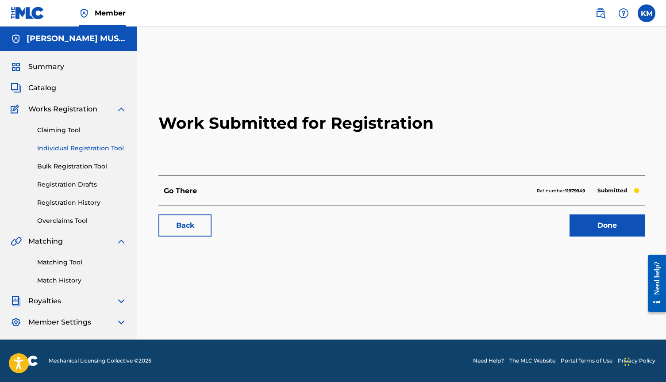
click at [603, 228] on link "Done" at bounding box center [606, 226] width 75 height 22
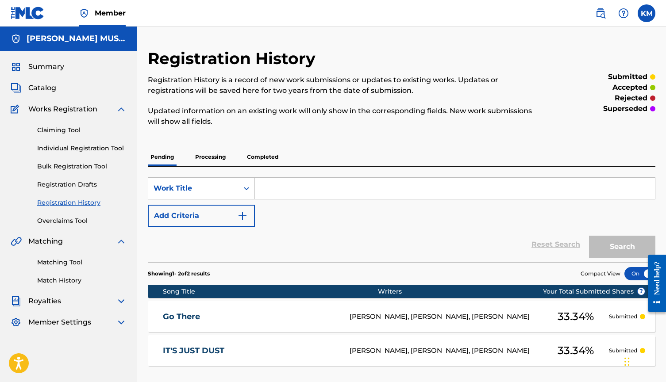
click at [280, 194] on input "Search Form" at bounding box center [455, 188] width 400 height 21
click at [66, 144] on link "Individual Registration Tool" at bounding box center [81, 148] width 89 height 9
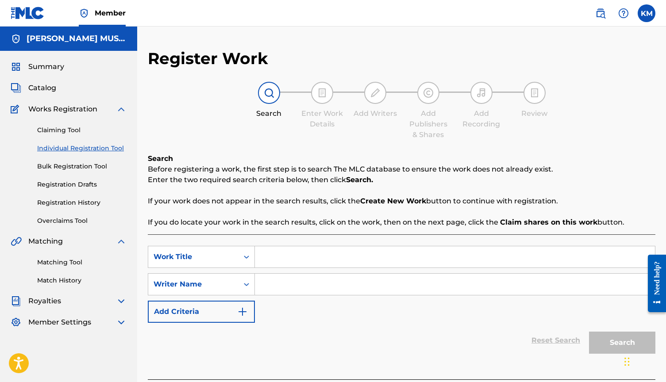
click at [288, 260] on input "Search Form" at bounding box center [455, 256] width 400 height 21
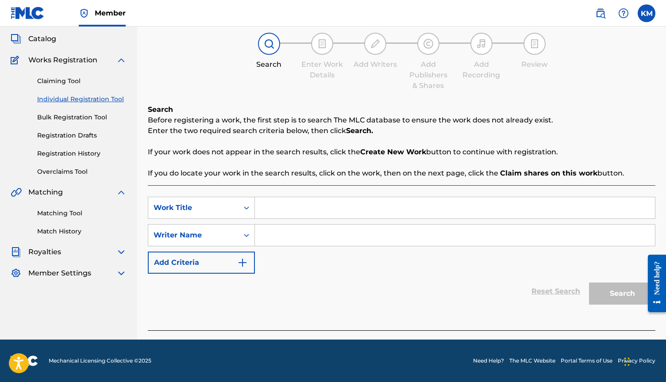
scroll to position [49, 0]
type input "Perfect Match"
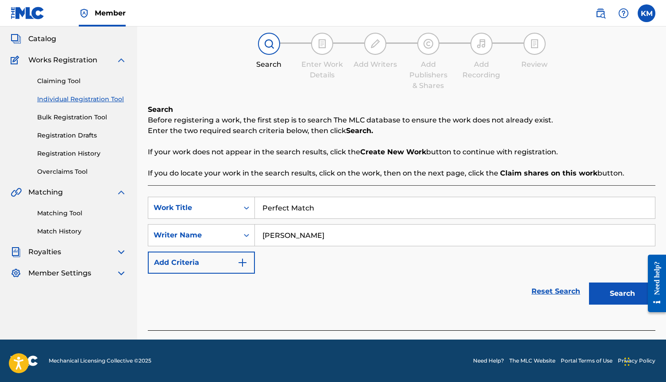
type input "[PERSON_NAME]"
click at [622, 294] on button "Search" at bounding box center [622, 294] width 66 height 22
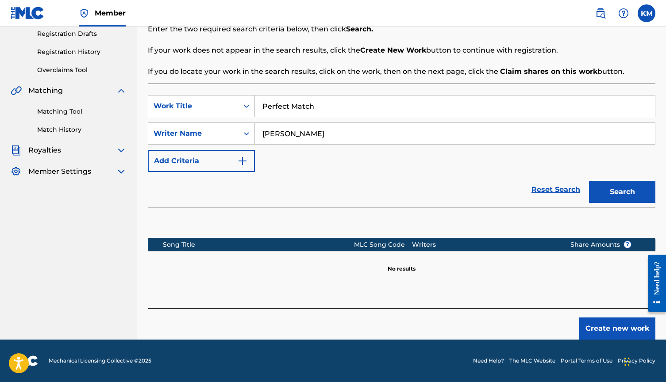
scroll to position [151, 0]
click at [616, 329] on button "Create new work" at bounding box center [617, 329] width 76 height 22
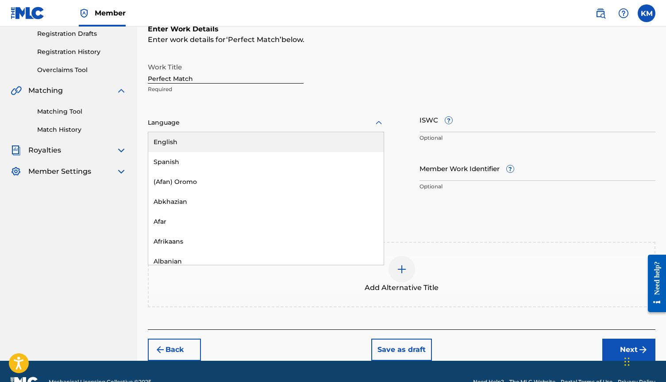
click at [222, 116] on div "Language" at bounding box center [266, 123] width 236 height 19
click at [211, 144] on div "English" at bounding box center [265, 142] width 235 height 20
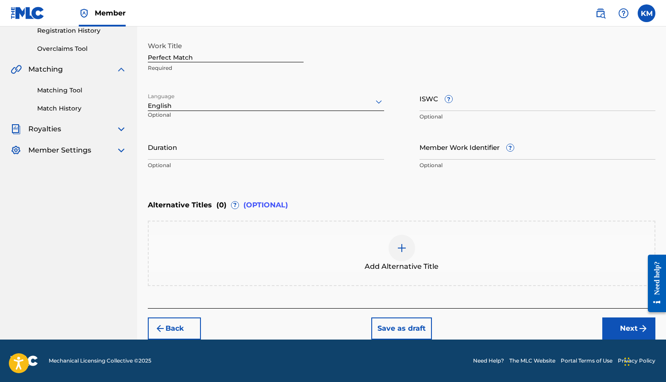
click at [632, 334] on button "Next" at bounding box center [628, 329] width 53 height 22
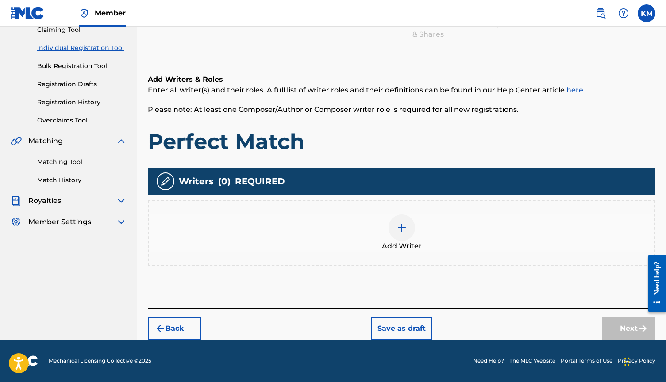
scroll to position [100, 0]
click at [394, 221] on div at bounding box center [401, 228] width 27 height 27
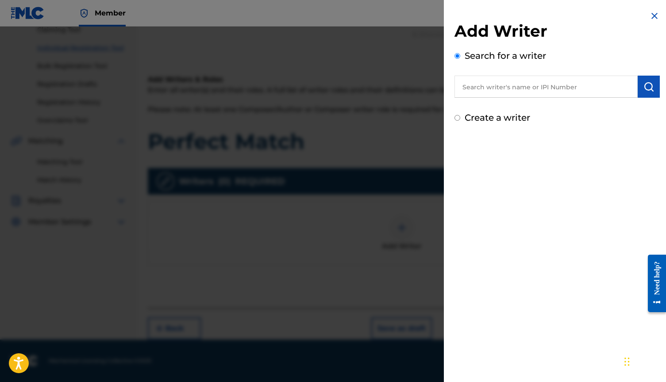
click at [511, 92] on input "text" at bounding box center [545, 87] width 183 height 22
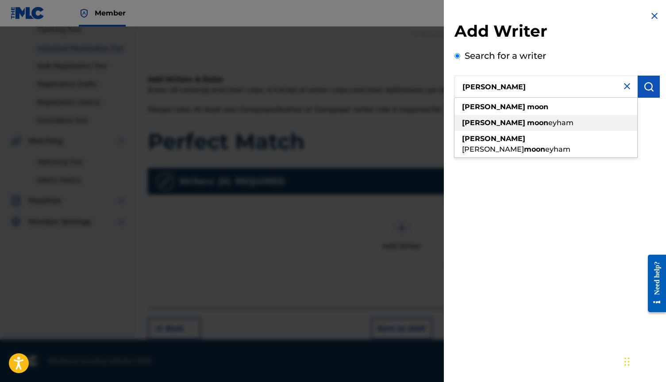
click at [527, 122] on strong "moon" at bounding box center [537, 123] width 21 height 8
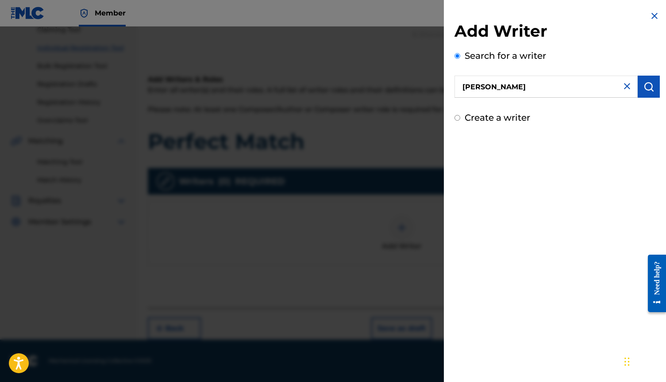
type input "[PERSON_NAME]"
click at [644, 87] on img "submit" at bounding box center [648, 86] width 11 height 11
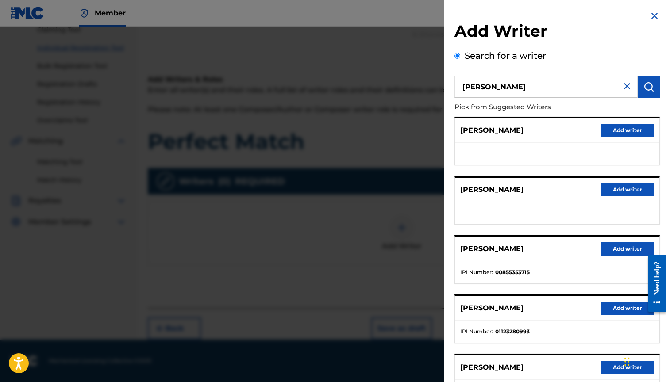
click at [616, 245] on button "Add writer" at bounding box center [627, 248] width 53 height 13
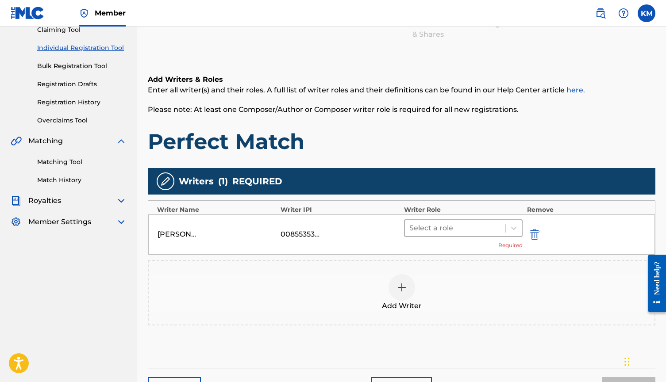
click at [447, 226] on div at bounding box center [455, 228] width 92 height 12
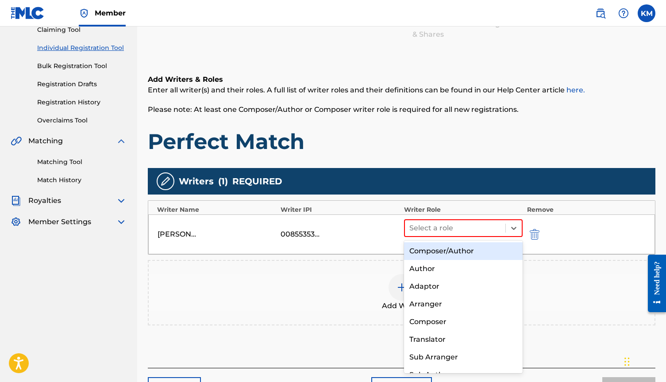
click at [447, 253] on div "Composer/Author" at bounding box center [463, 251] width 119 height 18
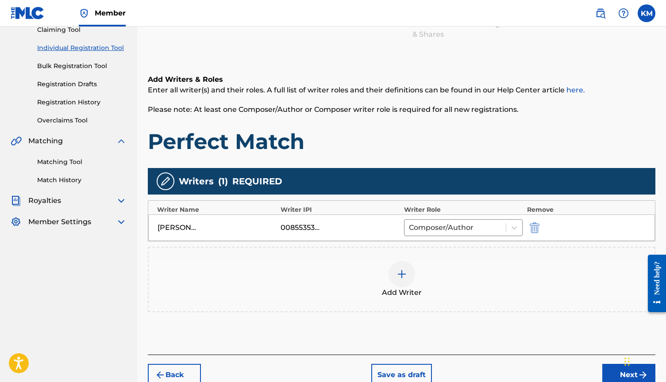
click at [403, 276] on img at bounding box center [401, 274] width 11 height 11
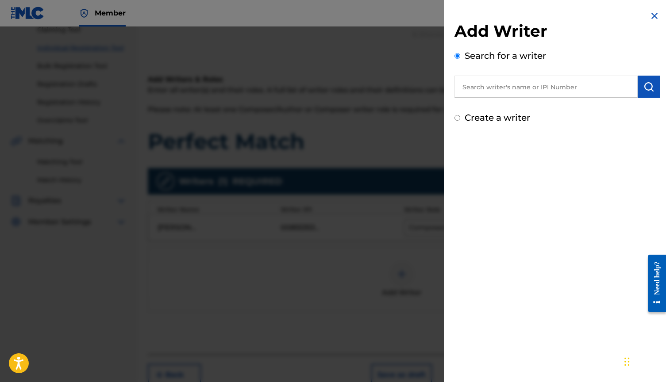
click at [495, 89] on input "text" at bounding box center [545, 87] width 183 height 22
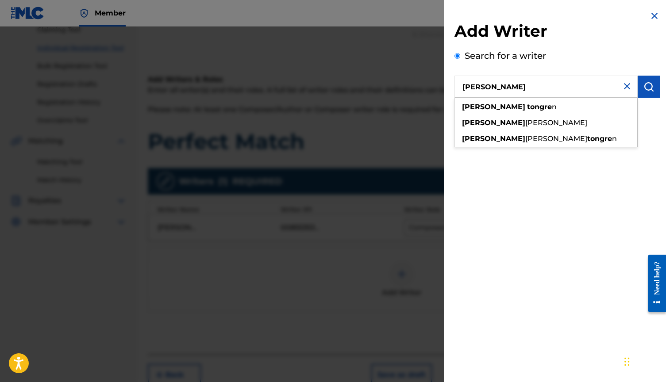
type input "[PERSON_NAME]"
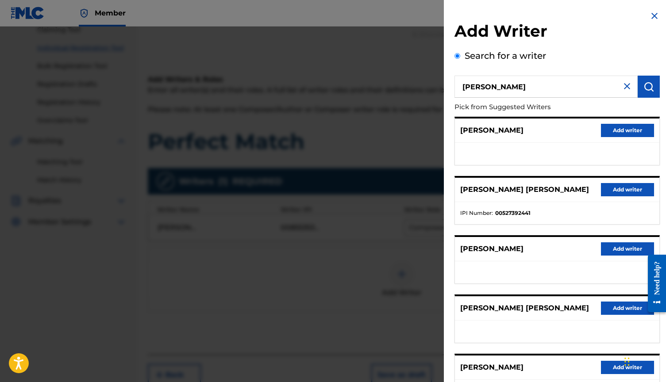
click at [602, 184] on button "Add writer" at bounding box center [627, 189] width 53 height 13
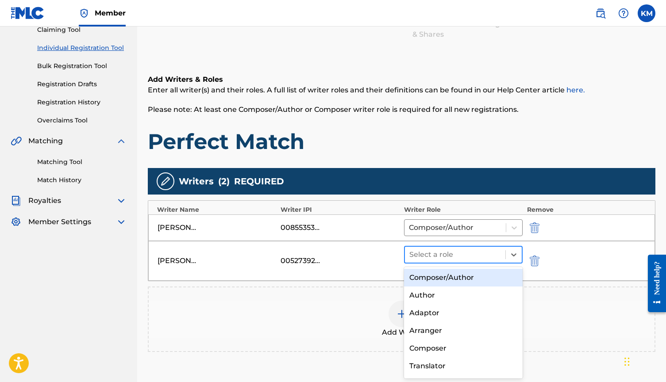
click at [437, 261] on div "Select a role" at bounding box center [455, 255] width 100 height 16
click at [441, 275] on div "Composer/Author" at bounding box center [463, 278] width 119 height 18
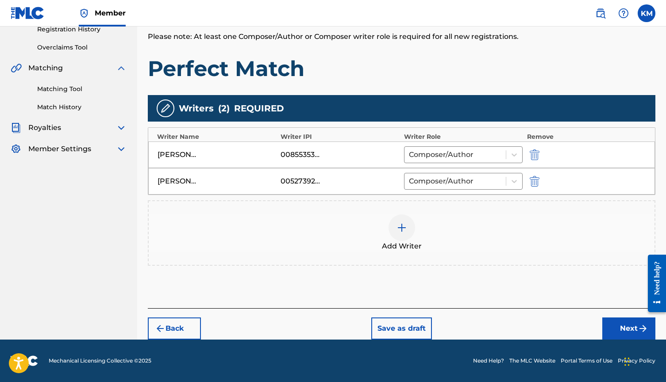
click at [643, 331] on img "submit" at bounding box center [642, 328] width 11 height 11
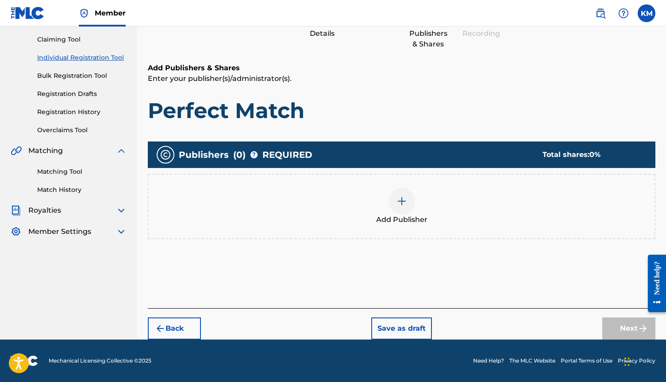
scroll to position [91, 0]
click at [407, 199] on div at bounding box center [401, 201] width 27 height 27
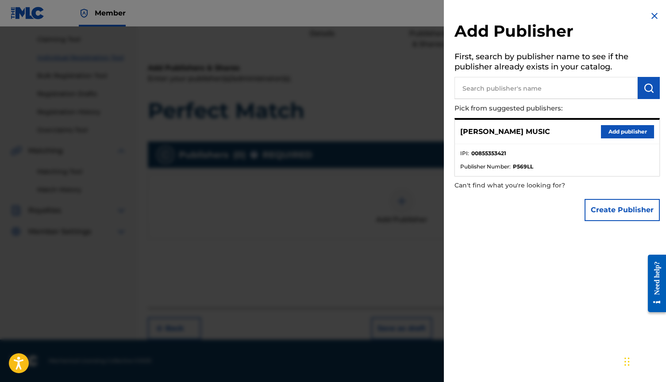
click at [608, 134] on button "Add publisher" at bounding box center [627, 131] width 53 height 13
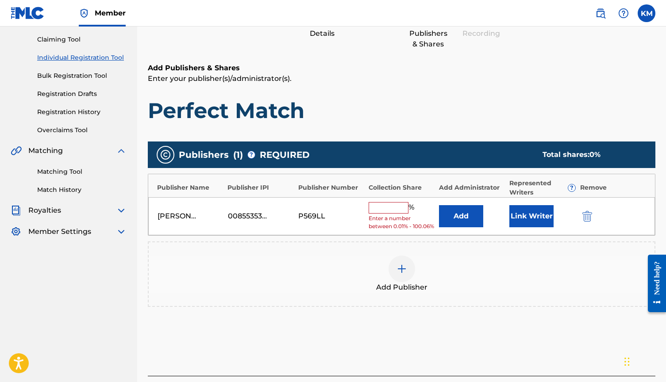
click at [394, 205] on input "text" at bounding box center [388, 208] width 40 height 12
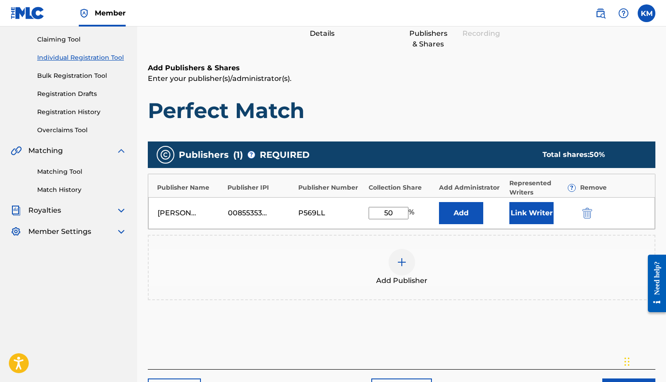
type input "50"
click at [526, 209] on button "Link Writer" at bounding box center [531, 213] width 44 height 22
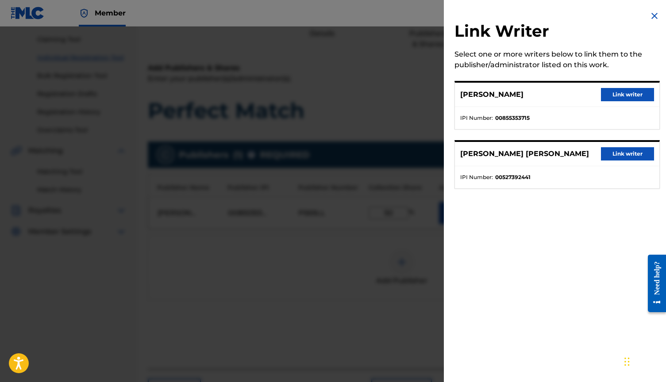
click at [617, 97] on button "Link writer" at bounding box center [627, 94] width 53 height 13
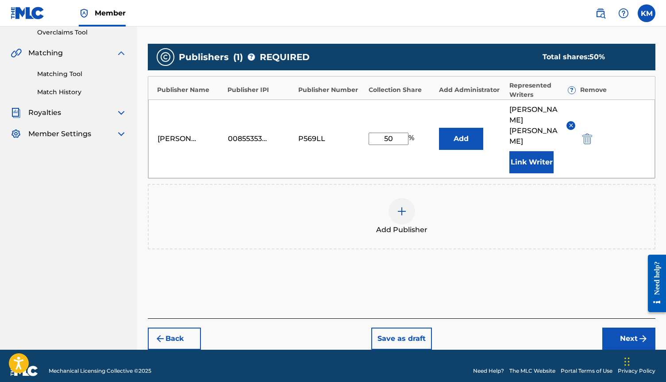
click at [623, 330] on button "Next" at bounding box center [628, 339] width 53 height 22
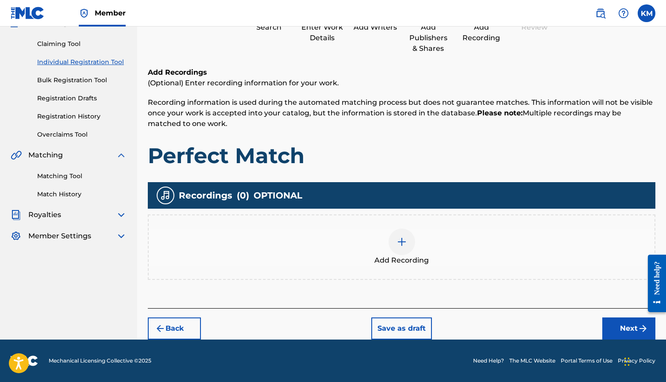
click at [648, 335] on button "Next" at bounding box center [628, 329] width 53 height 22
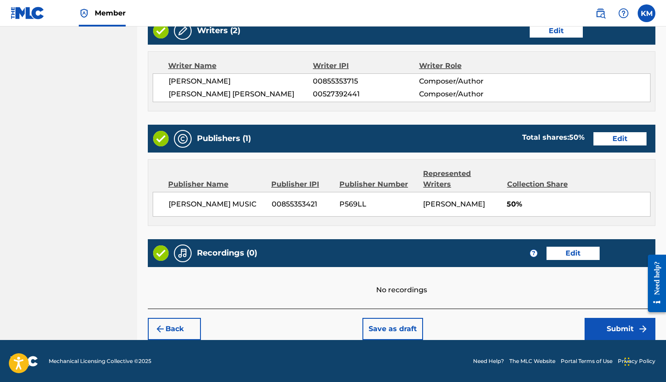
scroll to position [353, 0]
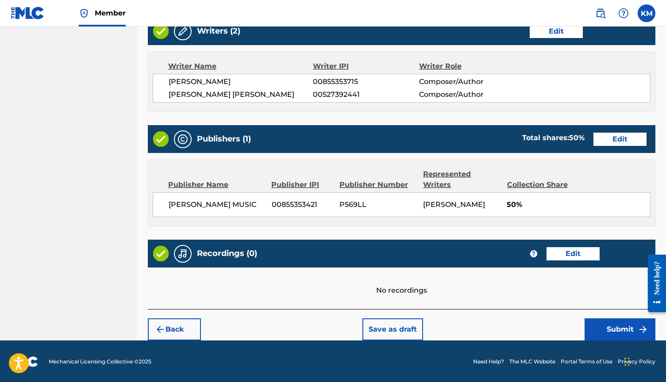
click at [605, 334] on button "Submit" at bounding box center [619, 329] width 71 height 22
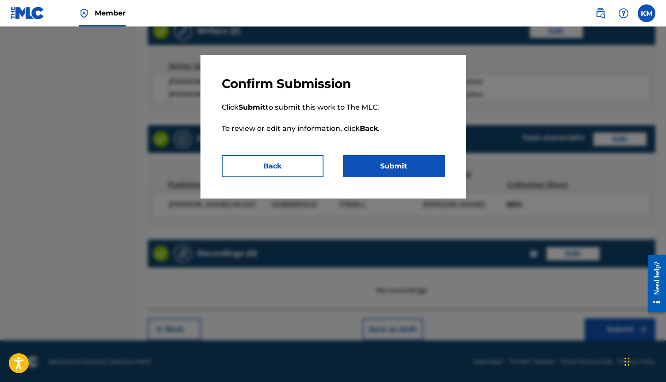
click at [245, 169] on button "Back" at bounding box center [273, 166] width 102 height 22
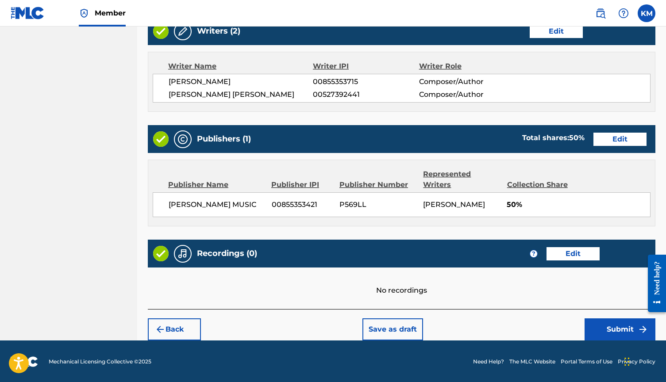
click at [584, 272] on div "No recordings" at bounding box center [401, 282] width 507 height 28
click at [583, 249] on button "Edit" at bounding box center [572, 253] width 53 height 13
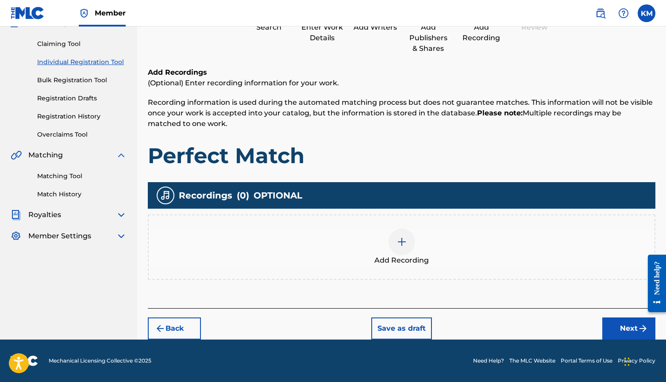
click at [422, 235] on div "Add Recording" at bounding box center [402, 247] width 506 height 37
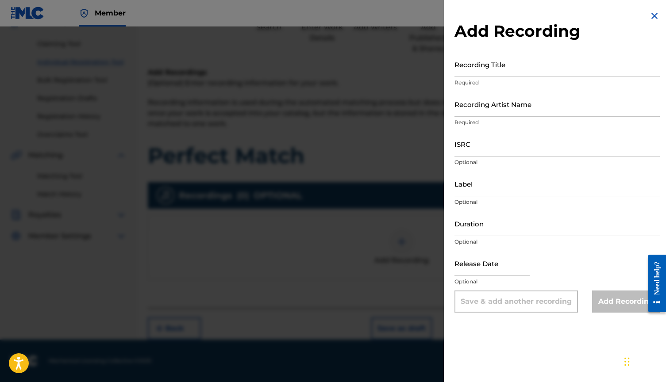
click at [504, 60] on input "Recording Title" at bounding box center [556, 64] width 205 height 25
type input "E"
type input "Perfect Match"
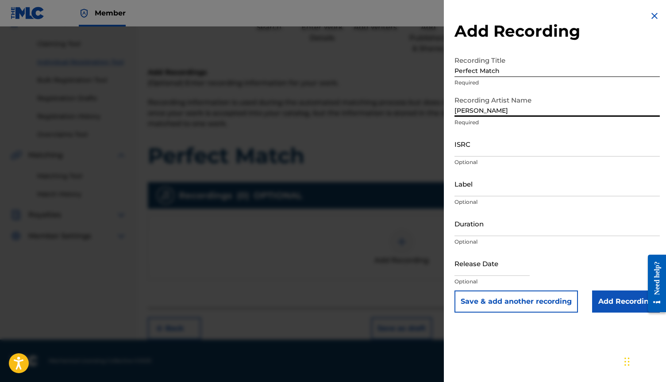
type input "[PERSON_NAME]"
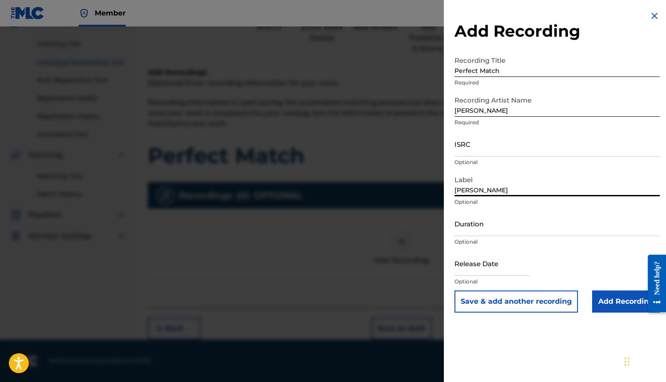
type input "[PERSON_NAME]"
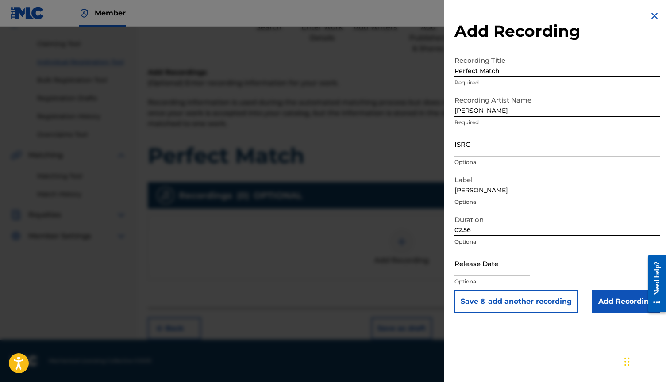
type input "02:56"
click at [483, 270] on input "text" at bounding box center [491, 263] width 75 height 25
select select "7"
select select "2025"
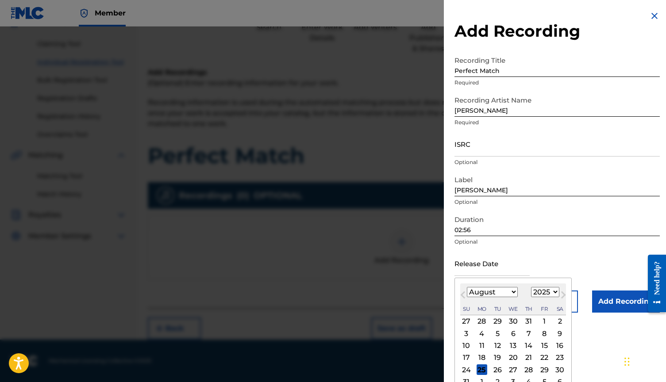
scroll to position [23, 0]
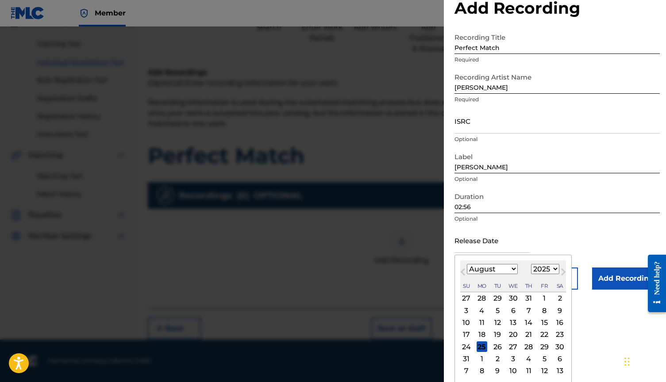
select select "0"
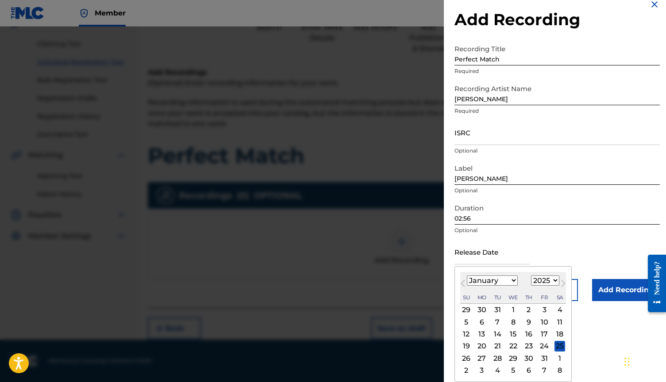
scroll to position [86, 0]
click at [539, 344] on div "24" at bounding box center [544, 346] width 11 height 11
type input "[DATE]"
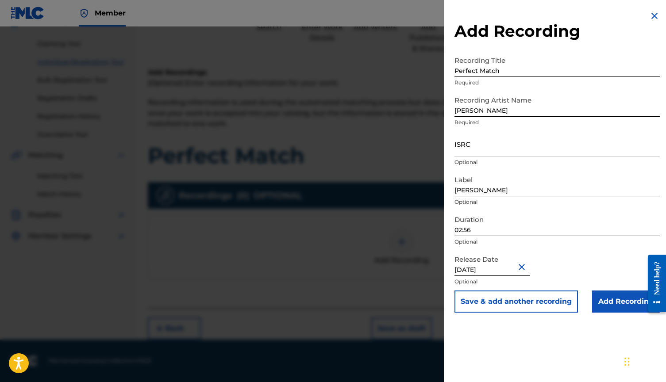
click at [501, 270] on input "[DATE]" at bounding box center [491, 263] width 75 height 25
select select "2025"
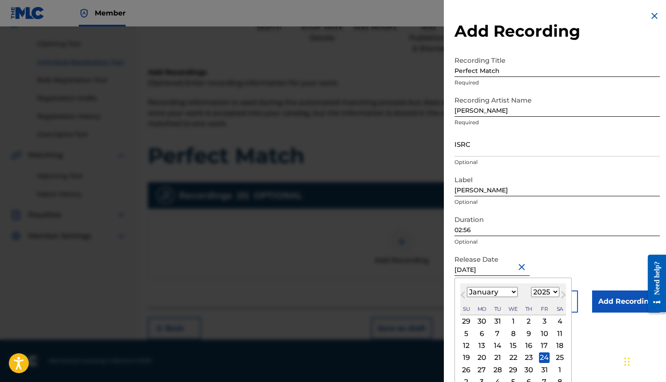
click at [539, 346] on div "17" at bounding box center [544, 346] width 11 height 11
type input "[DATE]"
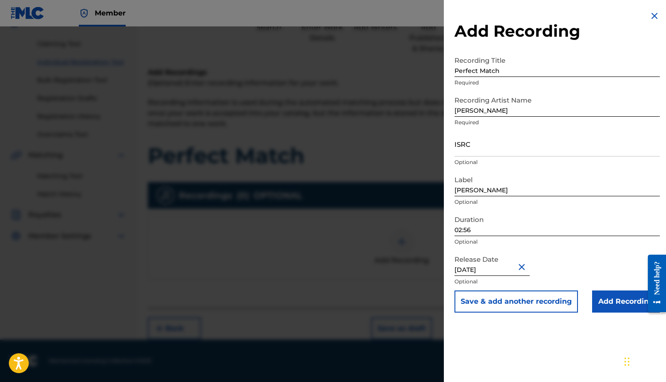
click at [599, 296] on input "Add Recording" at bounding box center [626, 302] width 68 height 22
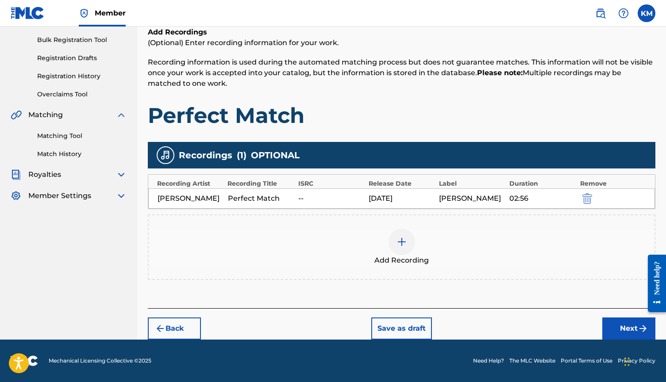
click at [617, 330] on button "Next" at bounding box center [628, 329] width 53 height 22
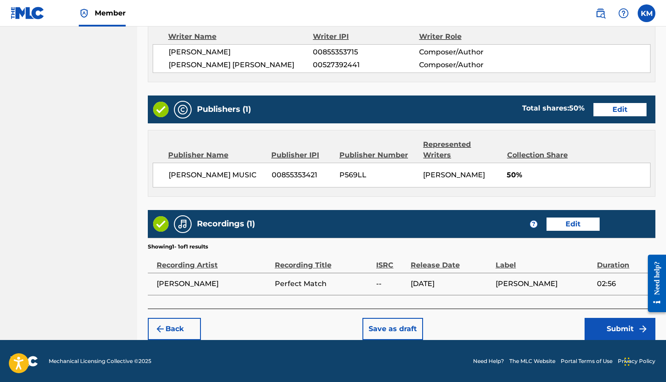
click at [623, 326] on button "Submit" at bounding box center [619, 329] width 71 height 22
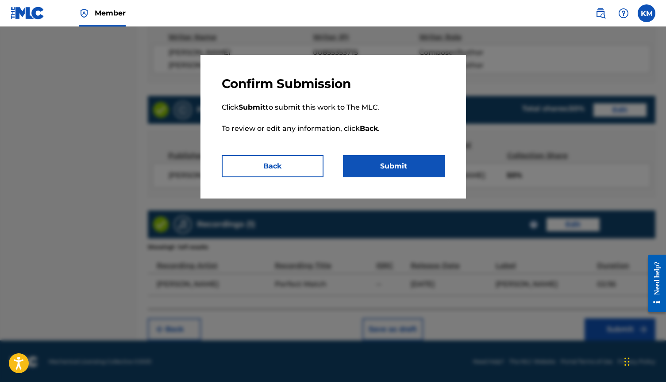
click at [423, 172] on button "Submit" at bounding box center [394, 166] width 102 height 22
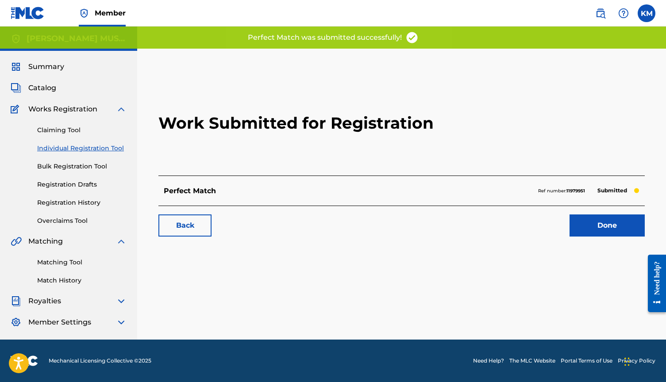
click at [600, 231] on link "Done" at bounding box center [606, 226] width 75 height 22
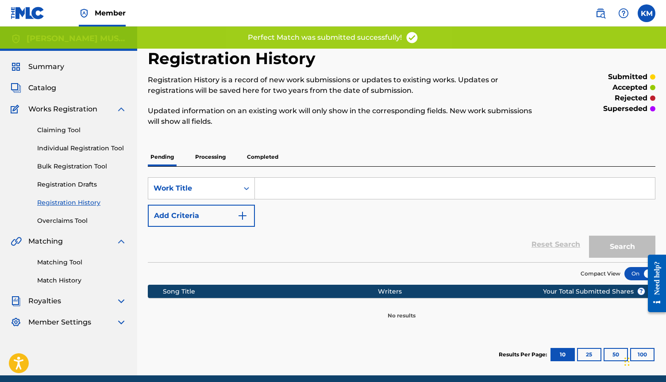
click at [50, 169] on link "Bulk Registration Tool" at bounding box center [81, 166] width 89 height 9
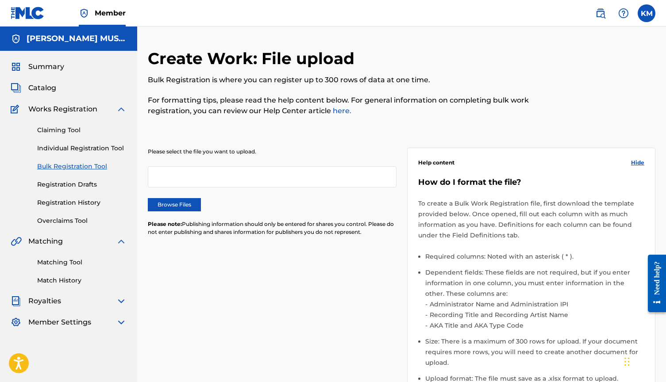
click at [59, 150] on link "Individual Registration Tool" at bounding box center [81, 148] width 89 height 9
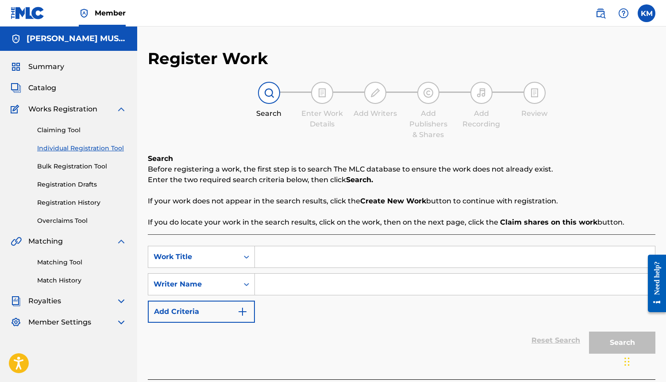
click at [292, 262] on input "Search Form" at bounding box center [455, 256] width 400 height 21
type input "Fixer Upper"
click at [284, 283] on input "Search Form" at bounding box center [455, 284] width 400 height 21
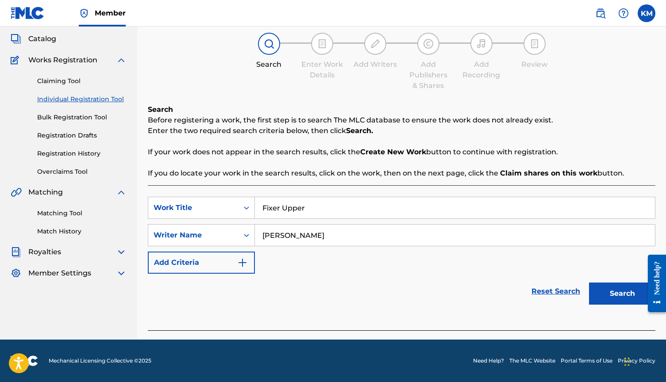
type input "[PERSON_NAME]"
click at [600, 290] on button "Search" at bounding box center [622, 294] width 66 height 22
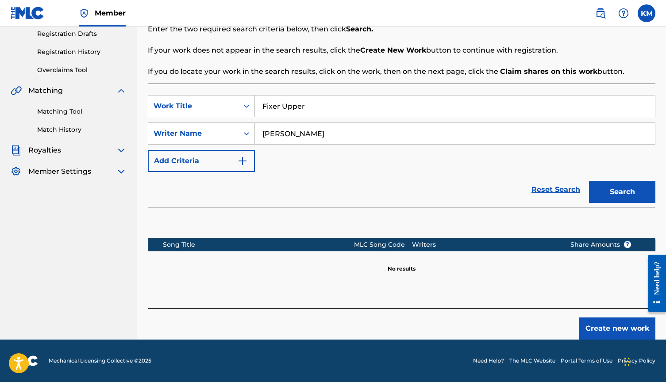
click at [613, 330] on button "Create new work" at bounding box center [617, 329] width 76 height 22
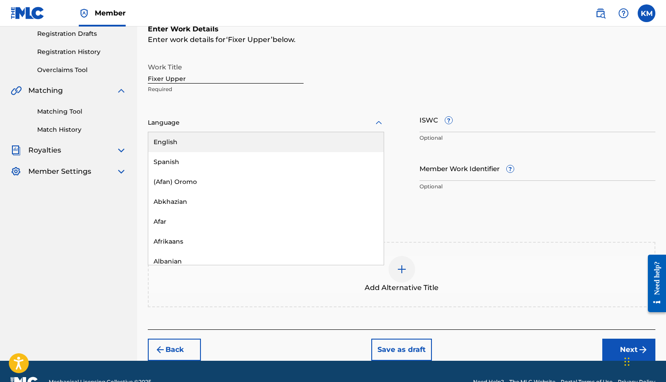
click at [247, 129] on div "Language" at bounding box center [266, 123] width 236 height 19
click at [246, 137] on div "English" at bounding box center [265, 142] width 235 height 20
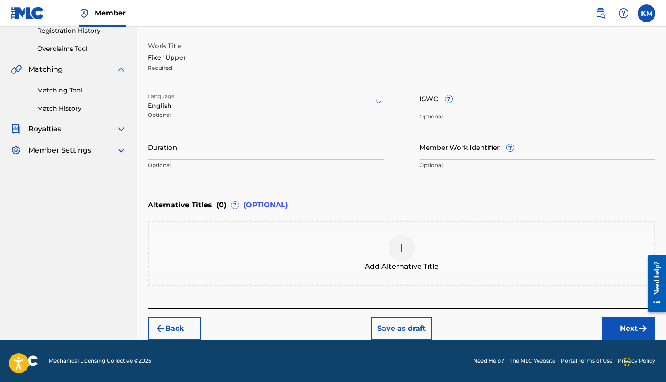
click at [618, 326] on button "Next" at bounding box center [628, 329] width 53 height 22
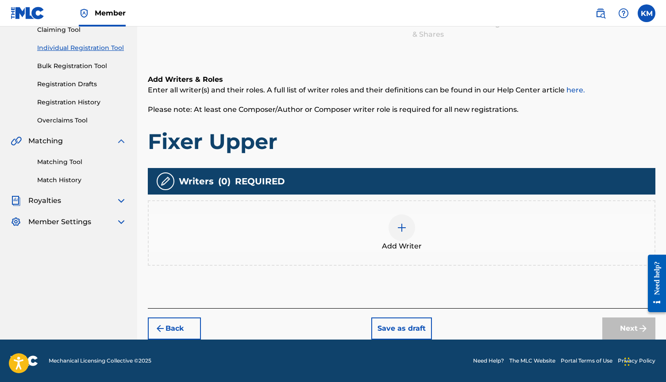
click at [420, 235] on div "Add Writer" at bounding box center [402, 233] width 506 height 37
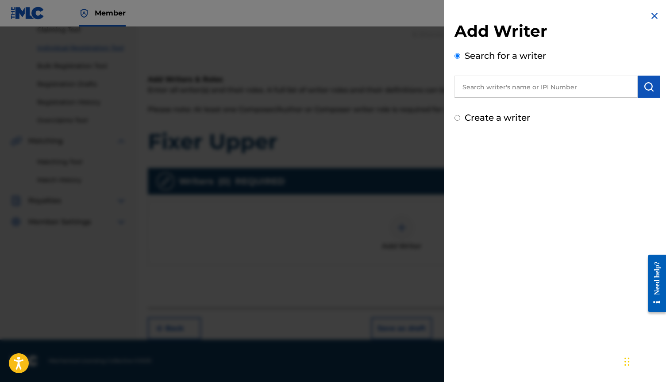
click at [523, 87] on input "text" at bounding box center [545, 87] width 183 height 22
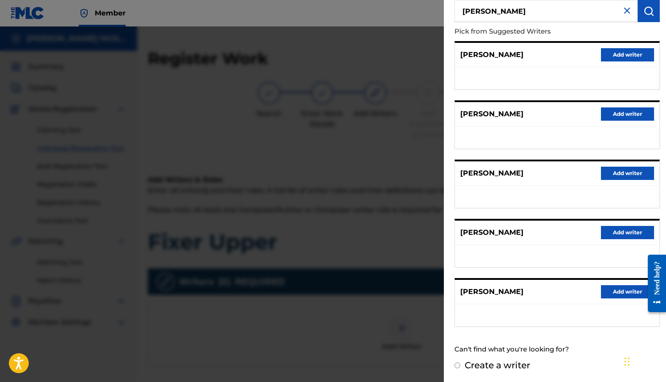
scroll to position [0, 0]
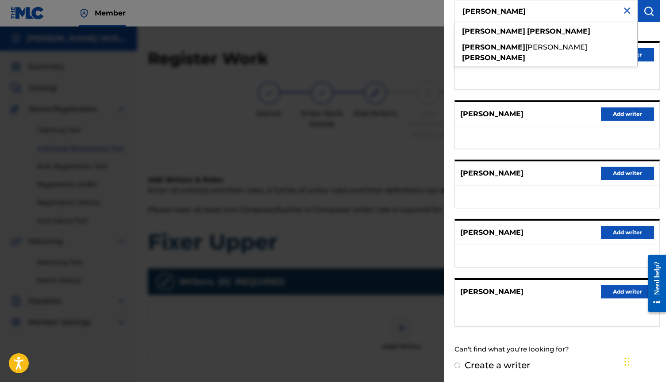
type input "[PERSON_NAME]"
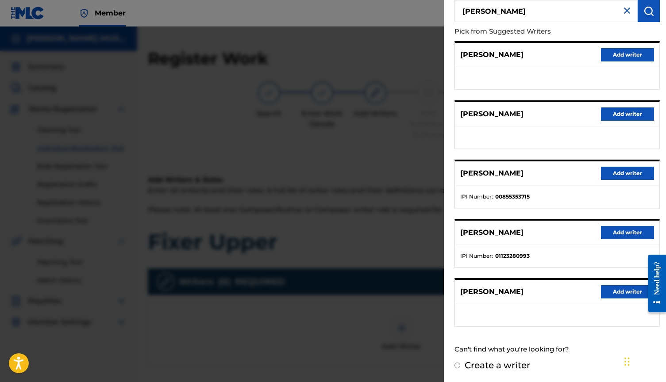
click at [617, 169] on button "Add writer" at bounding box center [627, 173] width 53 height 13
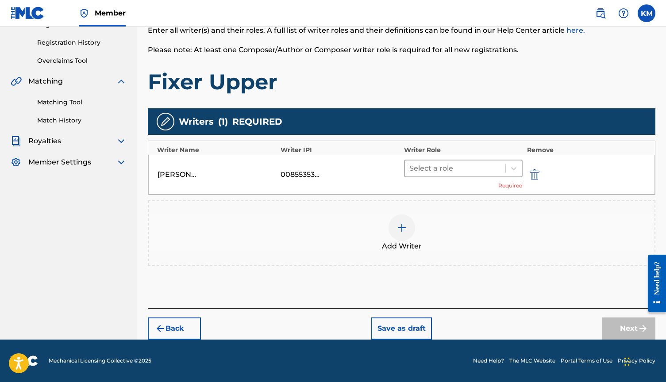
click at [456, 160] on div "Select a role" at bounding box center [463, 169] width 119 height 18
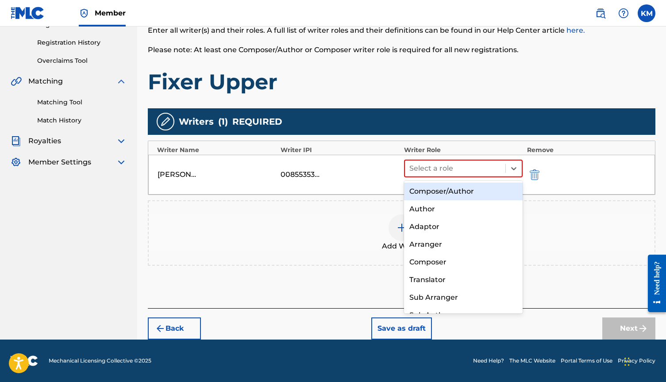
click at [449, 186] on div "Composer/Author" at bounding box center [463, 192] width 119 height 18
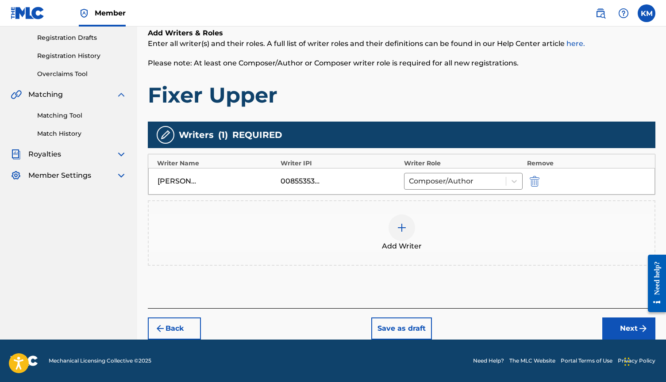
click at [398, 222] on div at bounding box center [401, 228] width 27 height 27
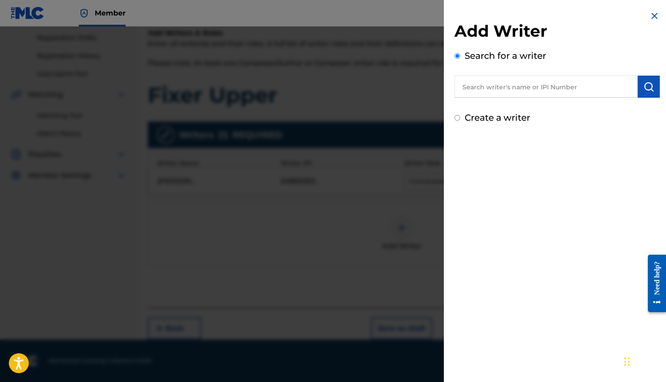
click at [514, 98] on div "Add Writer Search for a writer Create a writer" at bounding box center [556, 72] width 205 height 103
click at [514, 93] on input "text" at bounding box center [545, 87] width 183 height 22
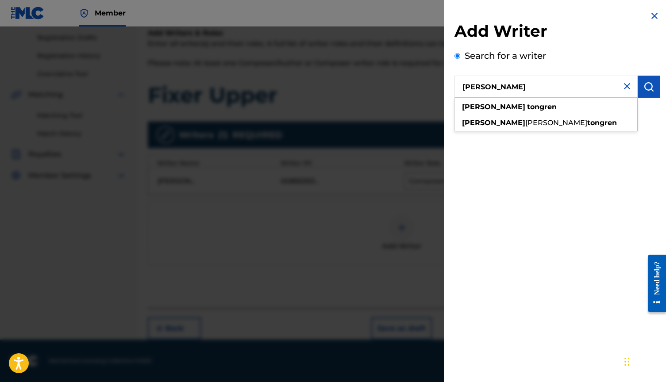
type input "[PERSON_NAME]"
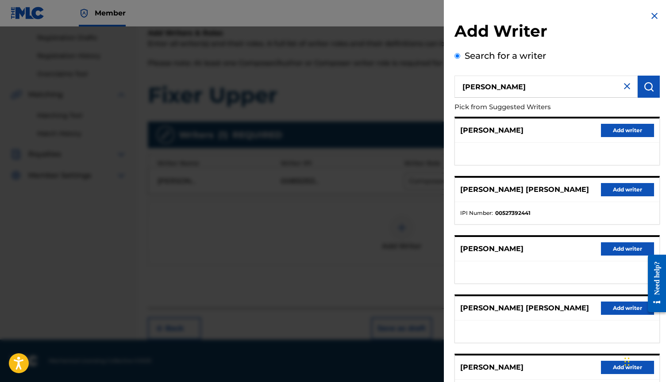
click at [605, 197] on div "[PERSON_NAME] [PERSON_NAME] Add writer" at bounding box center [557, 190] width 204 height 24
click at [609, 190] on button "Add writer" at bounding box center [627, 189] width 53 height 13
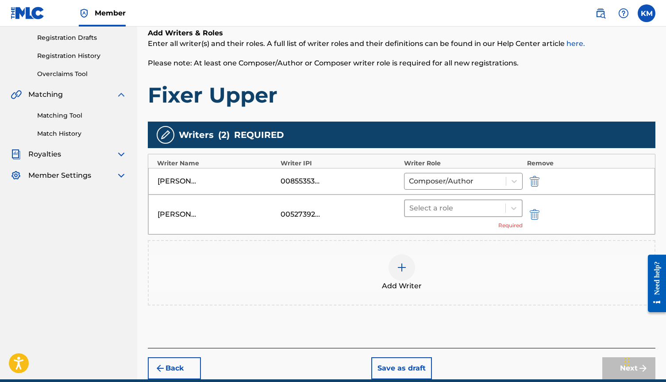
click at [477, 211] on div at bounding box center [455, 208] width 92 height 12
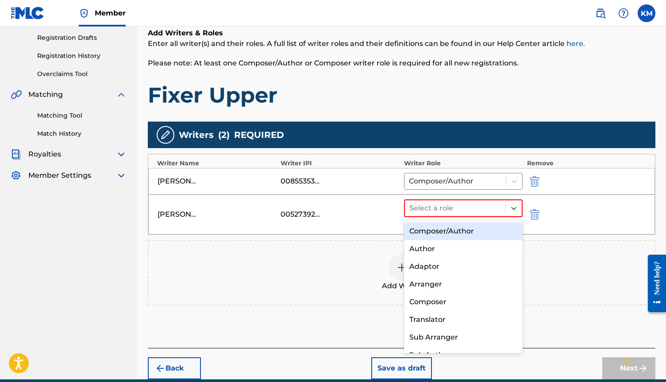
click at [469, 237] on div "Composer/Author" at bounding box center [463, 231] width 119 height 18
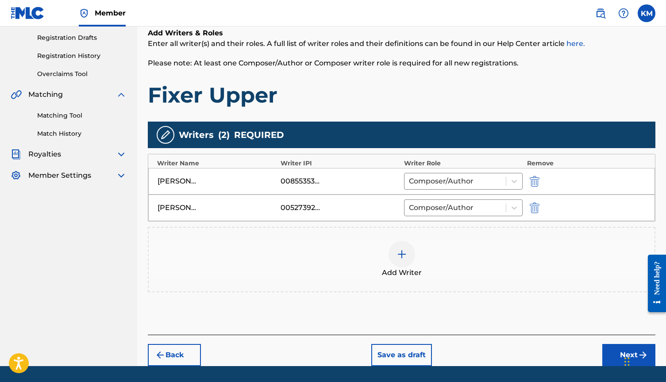
click at [412, 253] on div at bounding box center [401, 254] width 27 height 27
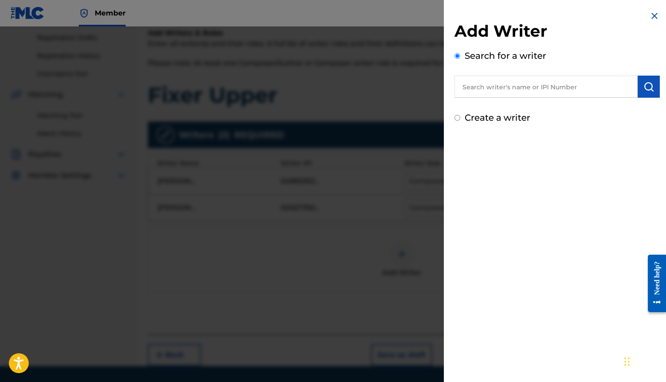
click at [525, 98] on div "Add Writer Search for a writer Create a writer" at bounding box center [556, 72] width 205 height 103
click at [525, 87] on input "text" at bounding box center [545, 87] width 183 height 22
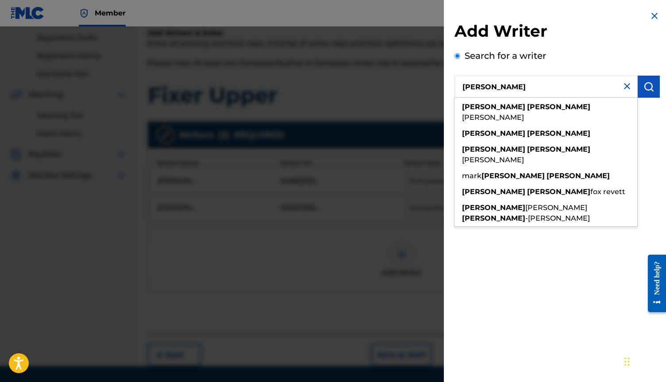
type input "[PERSON_NAME]"
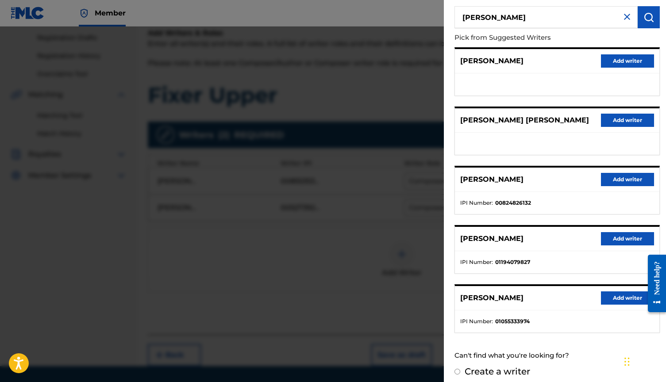
scroll to position [70, 0]
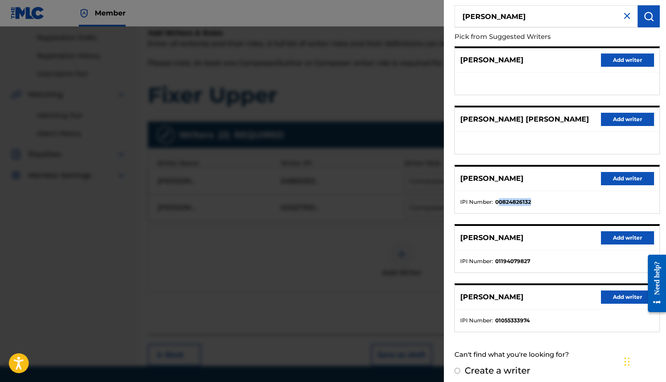
drag, startPoint x: 530, startPoint y: 211, endPoint x: 497, endPoint y: 209, distance: 33.7
click at [497, 206] on li "IPI Number : 00824826132" at bounding box center [557, 202] width 194 height 8
click at [543, 206] on li "IPI Number : 00824826132" at bounding box center [557, 202] width 194 height 8
drag, startPoint x: 530, startPoint y: 210, endPoint x: 494, endPoint y: 209, distance: 35.8
click at [494, 206] on li "IPI Number : 00824826132" at bounding box center [557, 202] width 194 height 8
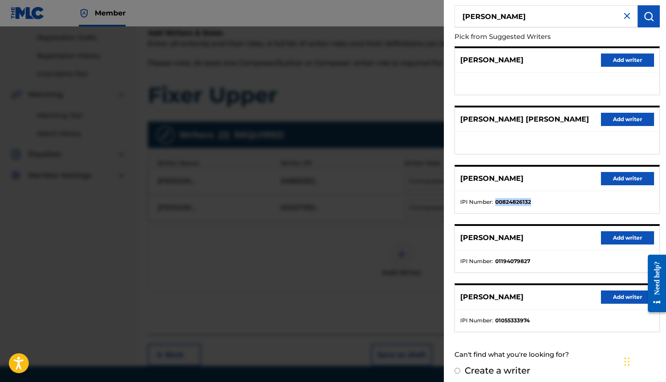
copy strong "00824826132"
click at [293, 70] on div at bounding box center [333, 218] width 666 height 382
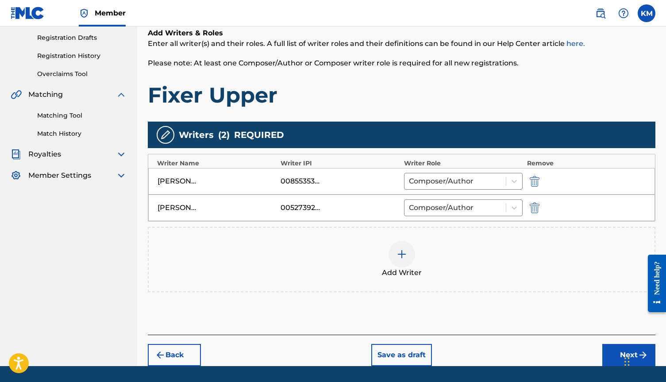
click at [215, 1] on nav "Member KM KM [PERSON_NAME] [EMAIL_ADDRESS][DOMAIN_NAME] Notification Preference…" at bounding box center [333, 13] width 666 height 27
click at [403, 249] on div at bounding box center [401, 254] width 27 height 27
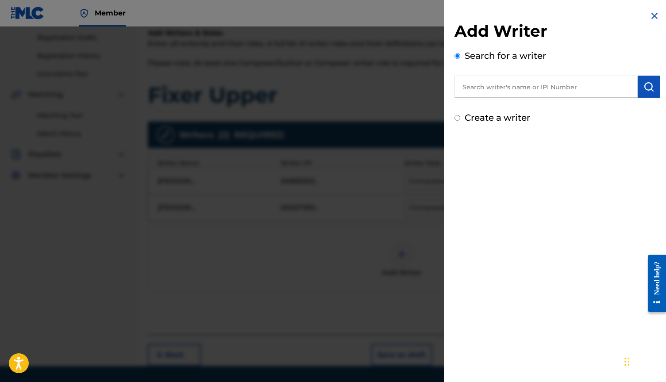
click at [520, 88] on input "text" at bounding box center [545, 87] width 183 height 22
paste input "584265327"
click at [639, 84] on button "submit" at bounding box center [648, 87] width 22 height 22
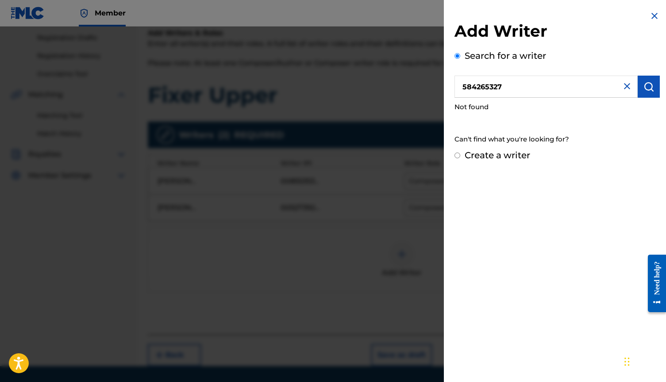
click at [638, 88] on button "submit" at bounding box center [648, 87] width 22 height 22
click at [548, 89] on input "584265327" at bounding box center [545, 87] width 183 height 22
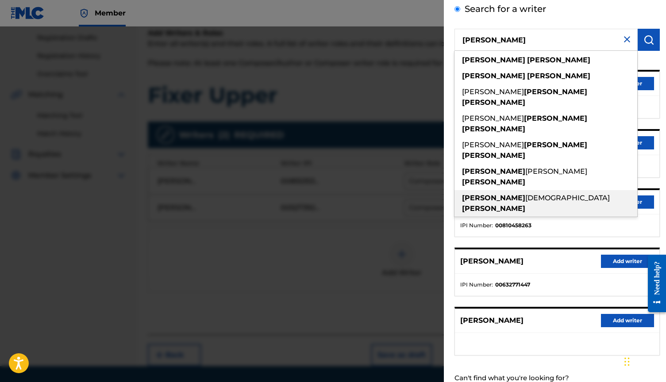
scroll to position [50, 0]
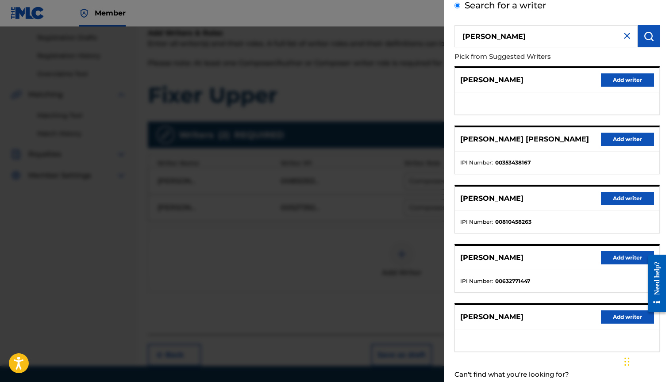
click at [444, 287] on div "Add Writer Search for a writer [PERSON_NAME] Pick from Suggested Writers [PERSO…" at bounding box center [557, 179] width 226 height 458
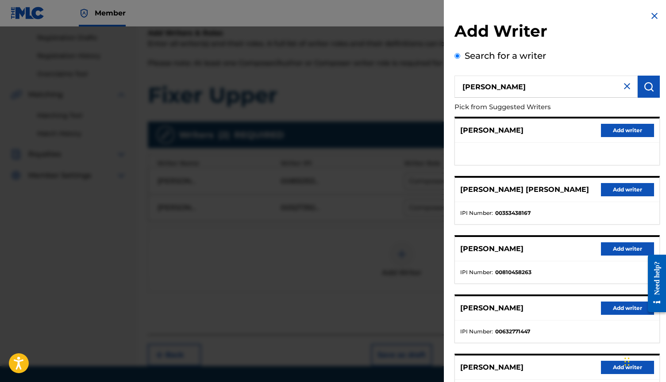
scroll to position [0, 0]
click at [517, 85] on input "[PERSON_NAME]" at bounding box center [545, 87] width 183 height 22
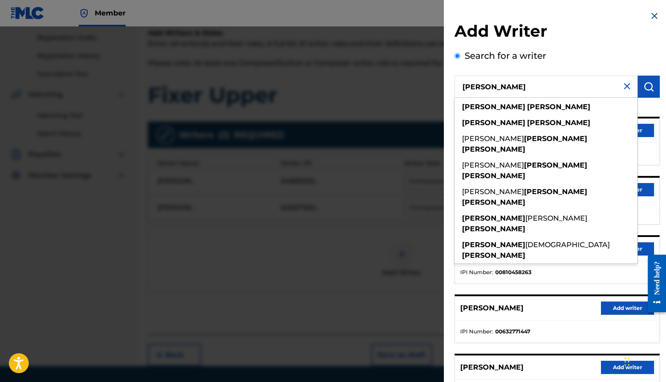
click at [495, 89] on input "[PERSON_NAME]" at bounding box center [545, 87] width 183 height 22
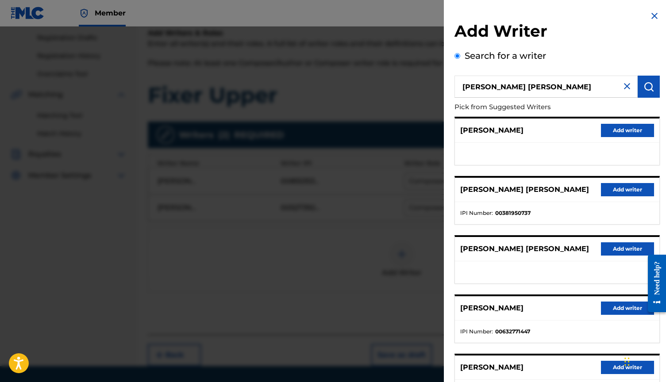
type input "[PERSON_NAME] [PERSON_NAME]"
drag, startPoint x: 502, startPoint y: 103, endPoint x: 505, endPoint y: 217, distance: 114.1
click at [505, 217] on ul "IPI Number : 00381950737" at bounding box center [557, 213] width 204 height 22
click at [528, 88] on input "[PERSON_NAME] [PERSON_NAME]" at bounding box center [545, 87] width 183 height 22
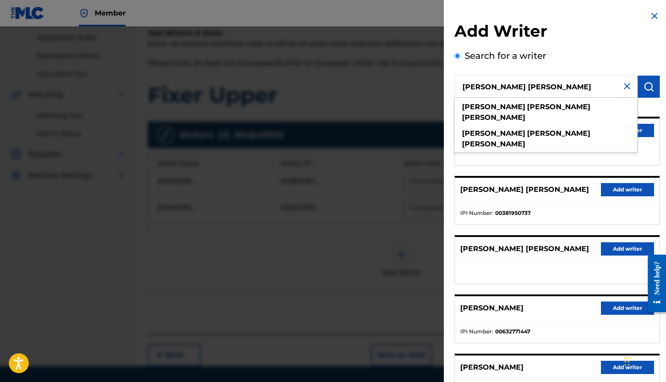
click at [528, 88] on input "[PERSON_NAME] [PERSON_NAME]" at bounding box center [545, 87] width 183 height 22
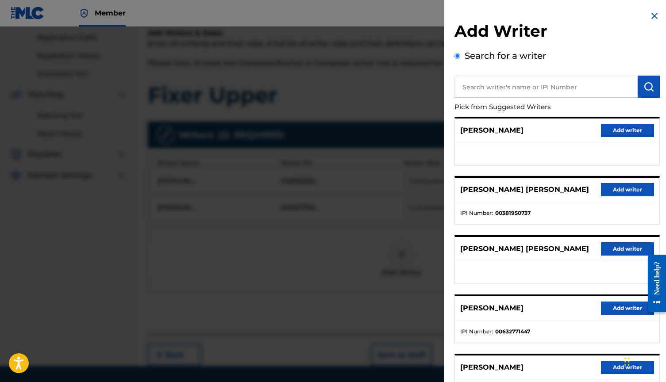
paste input "584265327"
type input "584265327"
click at [649, 90] on img "submit" at bounding box center [648, 86] width 11 height 11
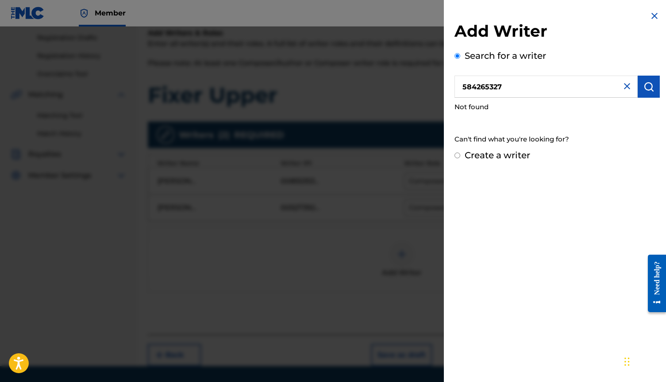
click at [462, 86] on input "584265327" at bounding box center [545, 87] width 183 height 22
click at [460, 156] on div "Create a writer" at bounding box center [556, 155] width 205 height 13
click at [458, 156] on input "Create a writer" at bounding box center [457, 156] width 6 height 6
radio input "false"
radio input "true"
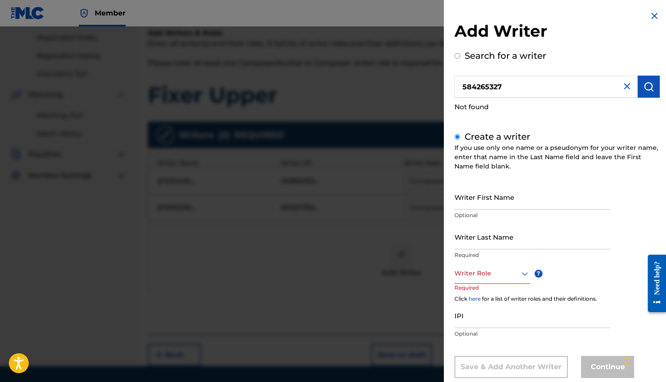
click at [492, 202] on input "Writer First Name" at bounding box center [532, 196] width 156 height 25
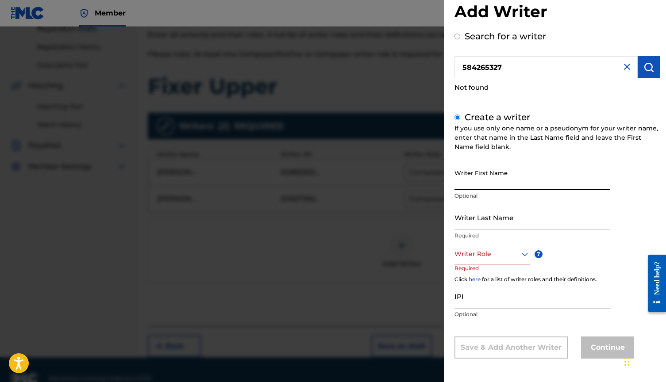
scroll to position [157, 0]
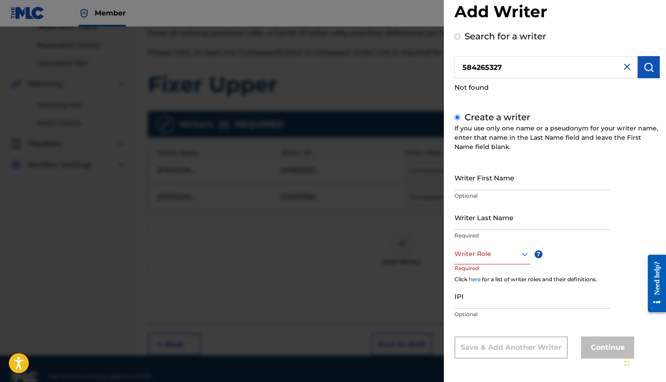
click at [518, 71] on input "584265327" at bounding box center [545, 67] width 183 height 22
radio input "true"
click at [518, 71] on input "584265327" at bounding box center [545, 67] width 183 height 22
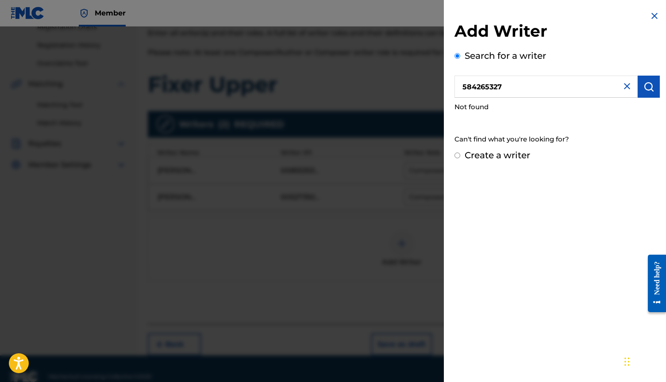
click at [518, 76] on input "584265327" at bounding box center [545, 87] width 183 height 22
paste input "00584265327"
type input "00584265327"
click at [645, 91] on img "submit" at bounding box center [648, 86] width 11 height 11
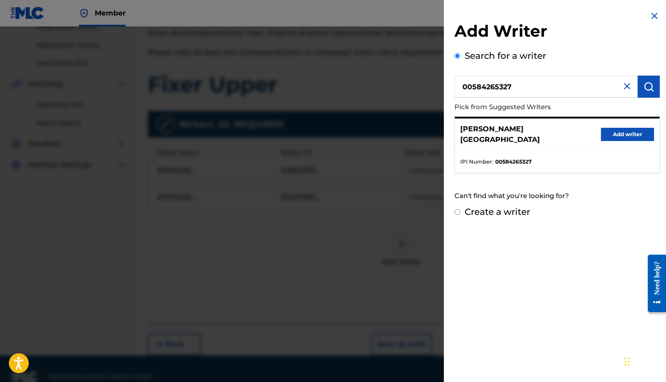
click at [523, 86] on input "00584265327" at bounding box center [545, 87] width 183 height 22
paste input "584265327"
click at [460, 86] on input "584265327" at bounding box center [545, 87] width 183 height 22
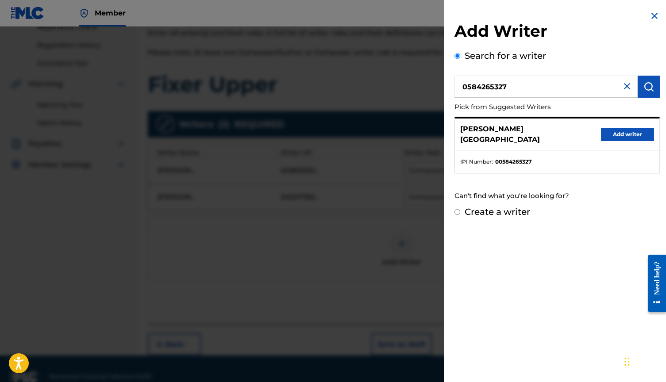
type input "00584265327"
click at [654, 88] on button "submit" at bounding box center [648, 87] width 22 height 22
click at [531, 88] on input "00584265327" at bounding box center [545, 87] width 183 height 22
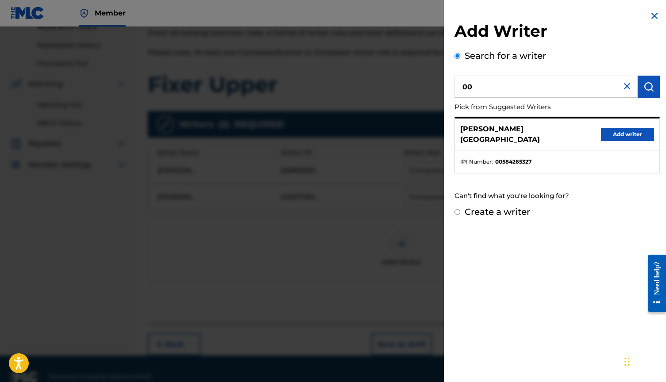
paste input "770238737"
type input "00770238737"
drag, startPoint x: 503, startPoint y: 87, endPoint x: 416, endPoint y: 80, distance: 87.4
click at [416, 80] on div "Add Writer Search for a writer 00770238737 Pick from Suggested Writers [PERSON_…" at bounding box center [333, 205] width 666 height 356
paste input "584265327"
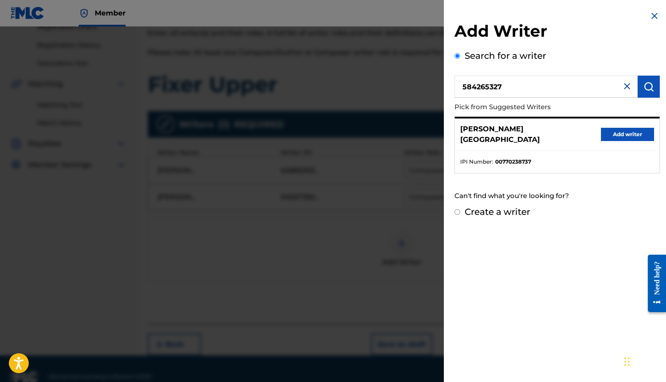
click at [464, 84] on input "584265327" at bounding box center [545, 87] width 183 height 22
type input "00584265327"
click at [623, 134] on button "Add writer" at bounding box center [627, 134] width 53 height 13
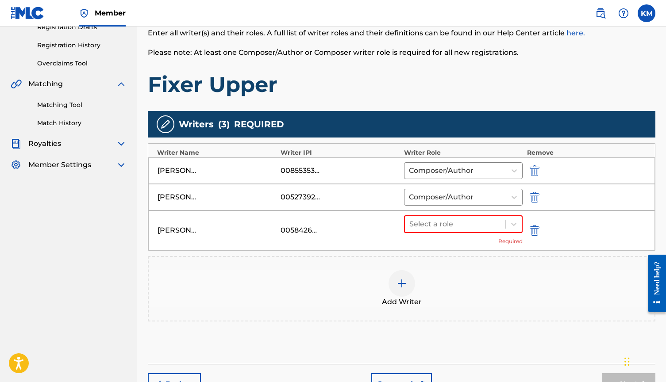
click at [406, 291] on div at bounding box center [401, 283] width 27 height 27
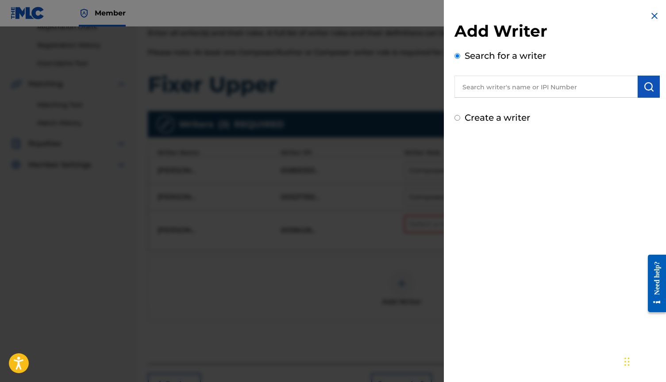
click at [533, 93] on input "text" at bounding box center [545, 87] width 183 height 22
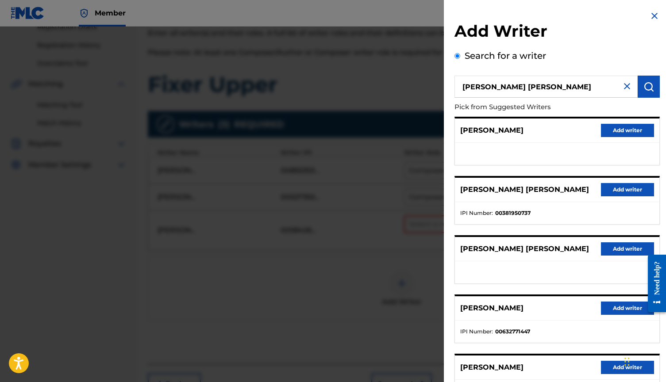
type input "[PERSON_NAME] [PERSON_NAME]"
drag, startPoint x: 534, startPoint y: 90, endPoint x: 551, endPoint y: 53, distance: 41.4
click at [551, 53] on div "Search for a writer [PERSON_NAME] [PERSON_NAME] Pick from Suggested Writers [PE…" at bounding box center [556, 241] width 205 height 385
click at [604, 189] on button "Add writer" at bounding box center [627, 189] width 53 height 13
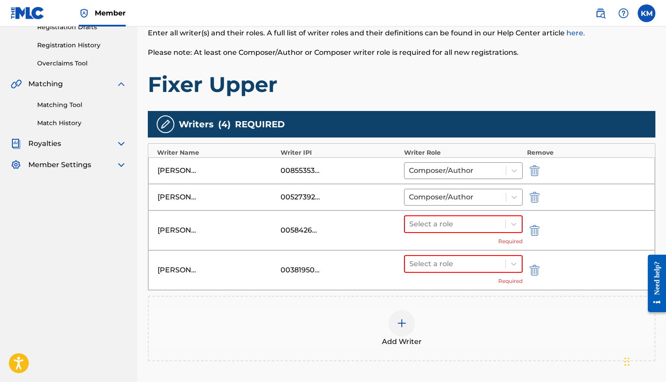
click at [529, 229] on button "submit" at bounding box center [533, 230] width 13 height 10
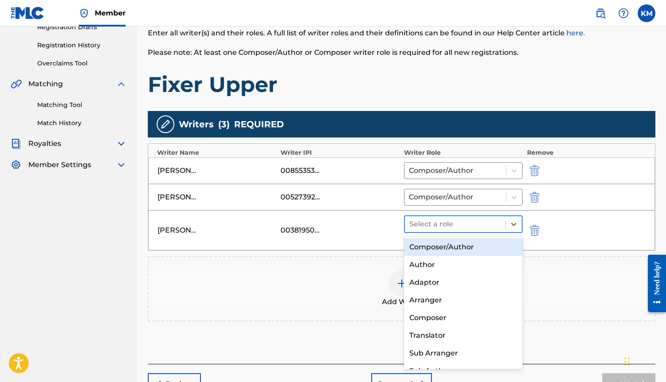
click at [491, 229] on div at bounding box center [455, 224] width 92 height 12
click at [474, 251] on div "Composer/Author" at bounding box center [463, 247] width 119 height 18
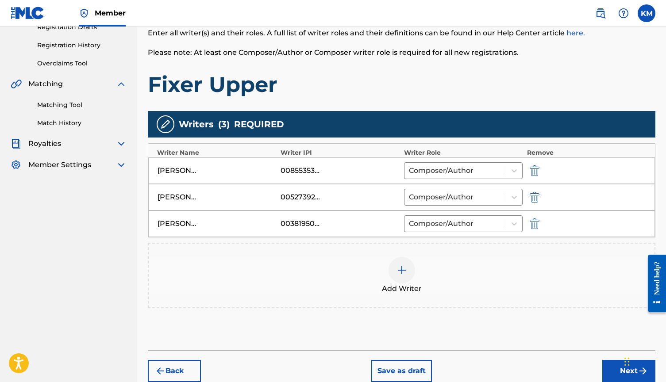
click at [605, 367] on button "Next" at bounding box center [628, 371] width 53 height 22
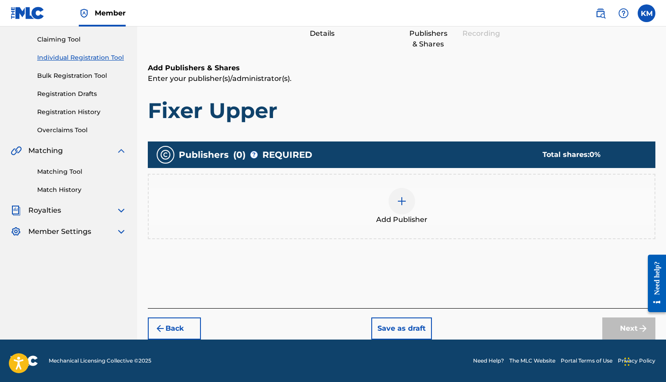
click at [400, 203] on img at bounding box center [401, 201] width 11 height 11
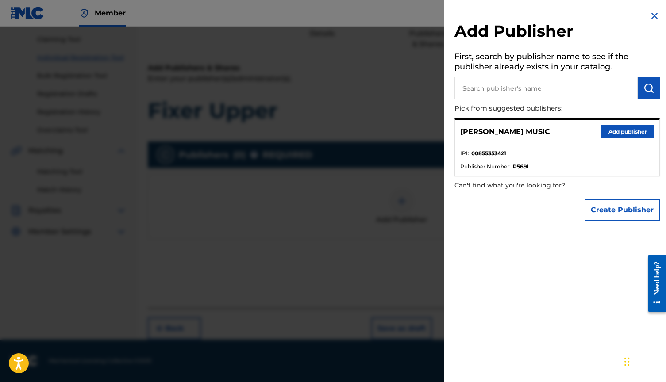
click at [610, 131] on button "Add publisher" at bounding box center [627, 131] width 53 height 13
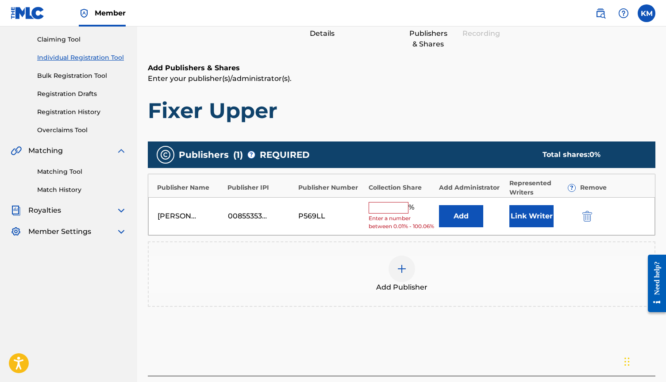
click at [393, 208] on input "text" at bounding box center [388, 208] width 40 height 12
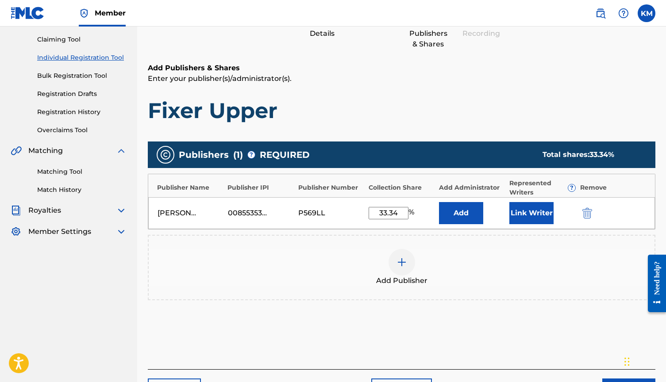
type input "33.34"
click at [531, 214] on button "Link Writer" at bounding box center [531, 213] width 44 height 22
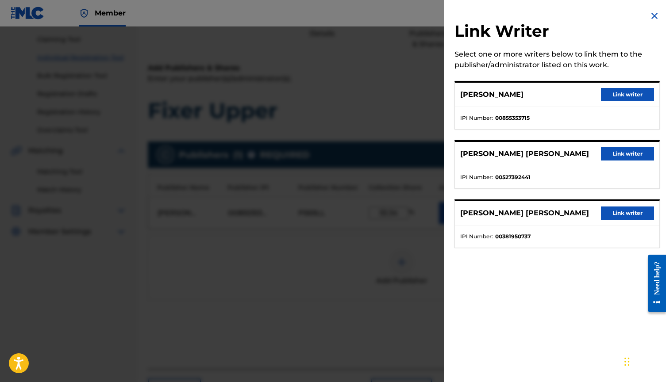
click at [618, 92] on button "Link writer" at bounding box center [627, 94] width 53 height 13
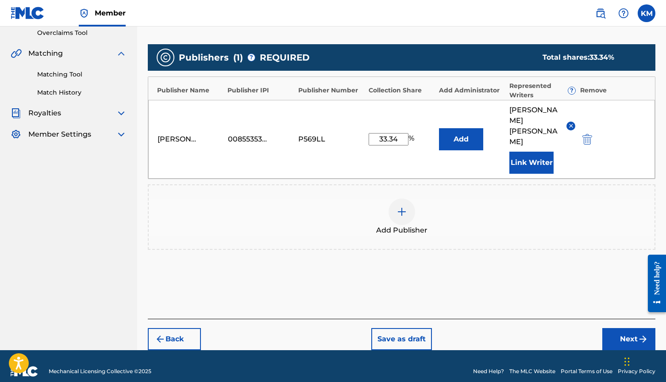
click at [613, 329] on button "Next" at bounding box center [628, 339] width 53 height 22
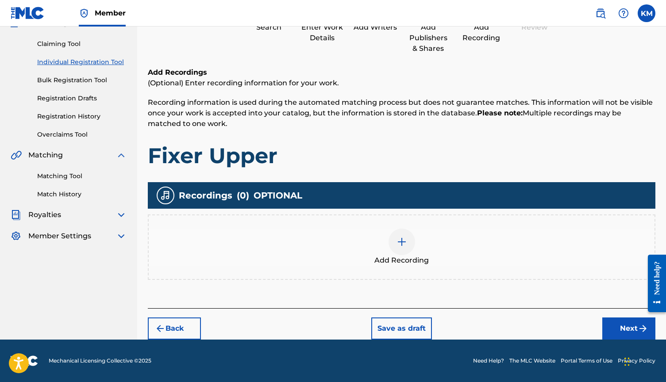
click at [395, 253] on div at bounding box center [401, 242] width 27 height 27
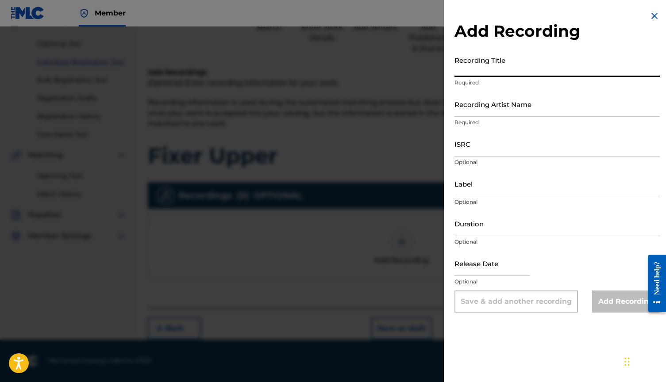
click at [502, 52] on input "Recording Title" at bounding box center [556, 64] width 205 height 25
type input "Fixer Upper"
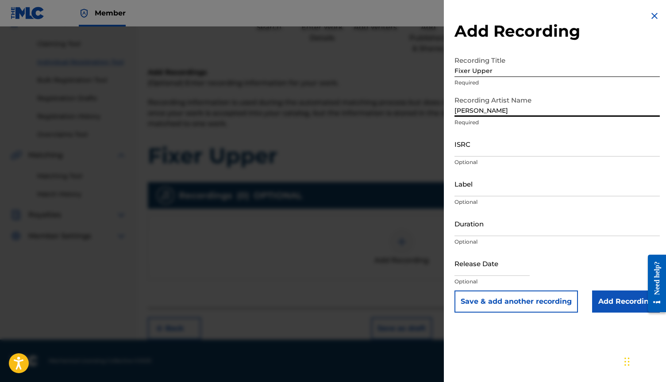
type input "[PERSON_NAME]"
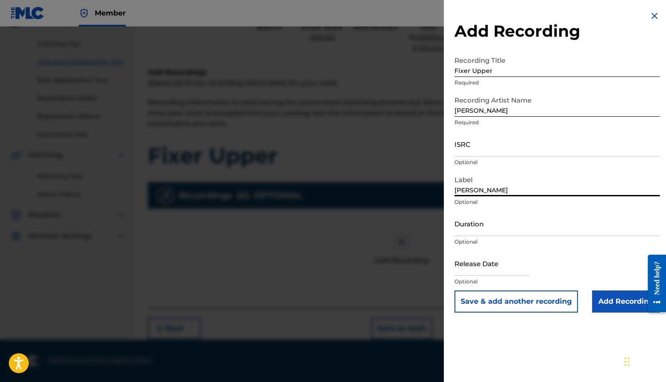
type input "[PERSON_NAME]"
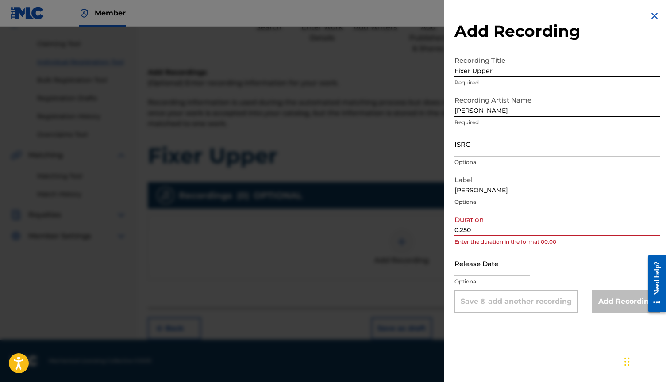
type input "0:250"
select select "7"
select select "2025"
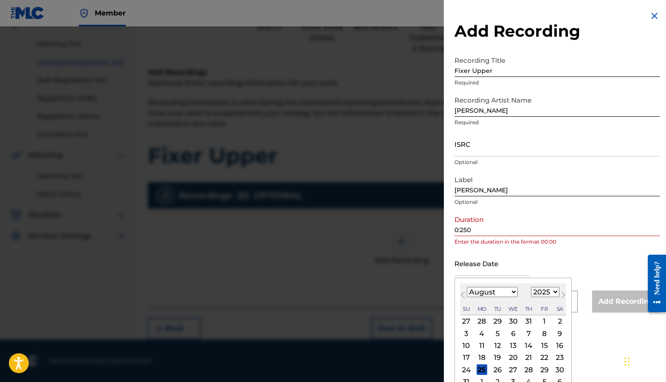
click at [461, 231] on input "0:250" at bounding box center [556, 223] width 205 height 25
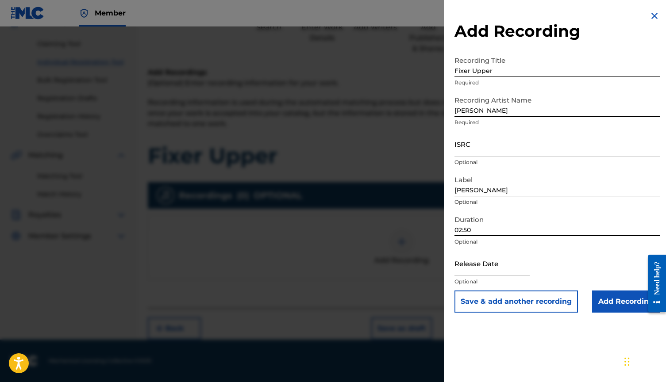
type input "02:50"
select select "7"
select select "2025"
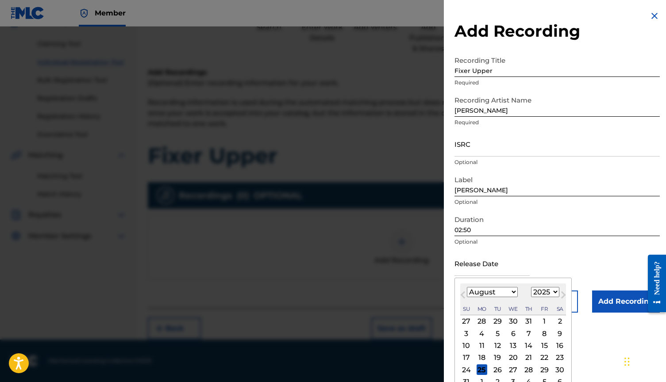
select select "5"
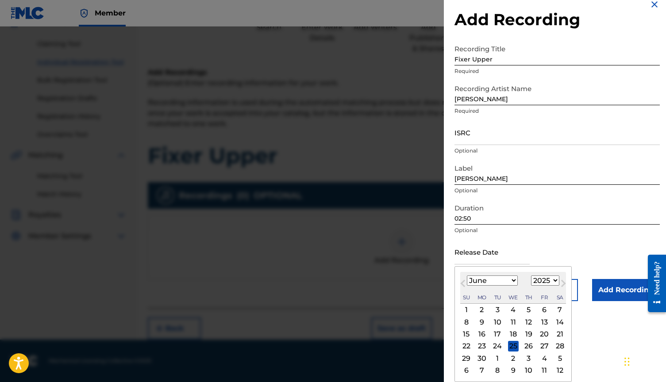
scroll to position [12, 0]
click at [539, 346] on div "27" at bounding box center [544, 346] width 11 height 11
type input "[DATE]"
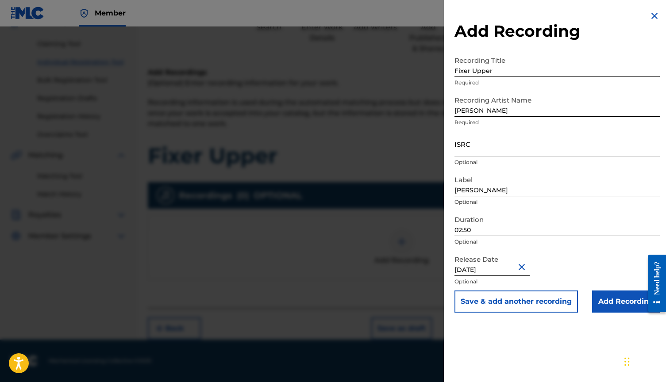
scroll to position [86, 0]
click at [602, 303] on input "Add Recording" at bounding box center [626, 302] width 68 height 22
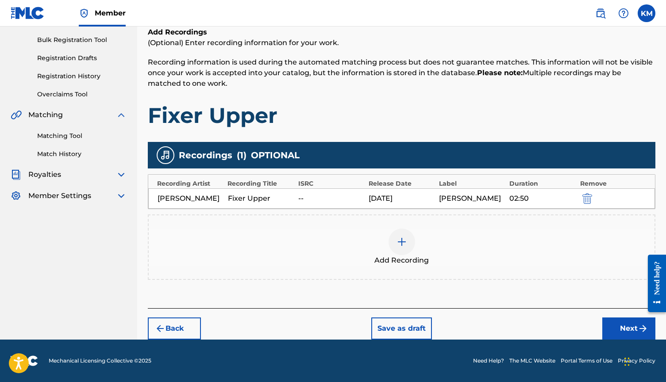
click at [621, 324] on button "Next" at bounding box center [628, 329] width 53 height 22
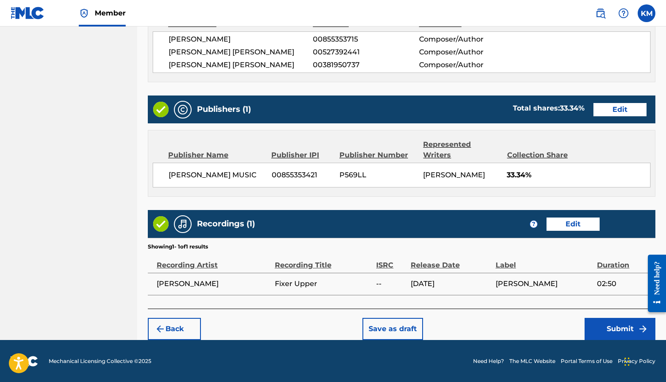
scroll to position [395, 0]
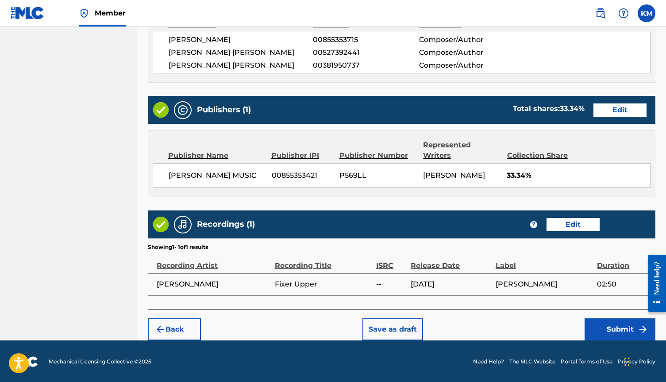
click at [608, 319] on button "Submit" at bounding box center [619, 329] width 71 height 22
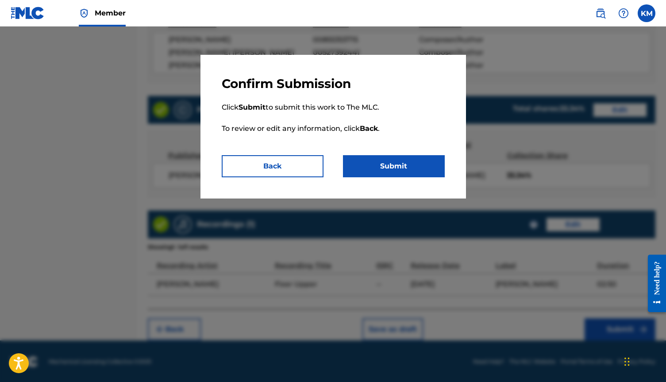
click at [393, 160] on button "Submit" at bounding box center [394, 166] width 102 height 22
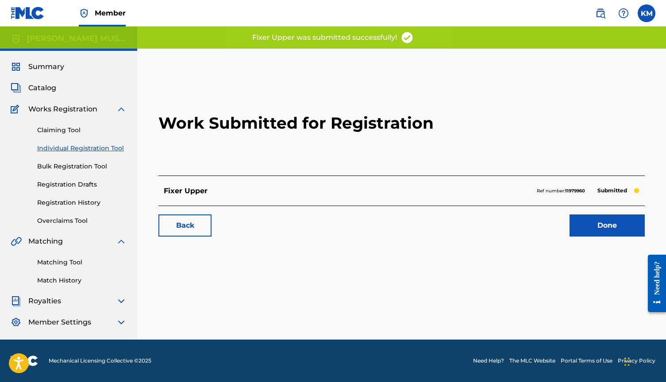
click at [84, 203] on link "Registration History" at bounding box center [81, 202] width 89 height 9
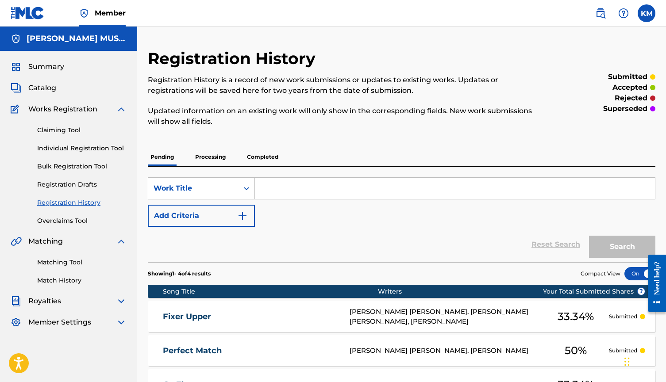
click at [201, 157] on p "Processing" at bounding box center [210, 157] width 36 height 19
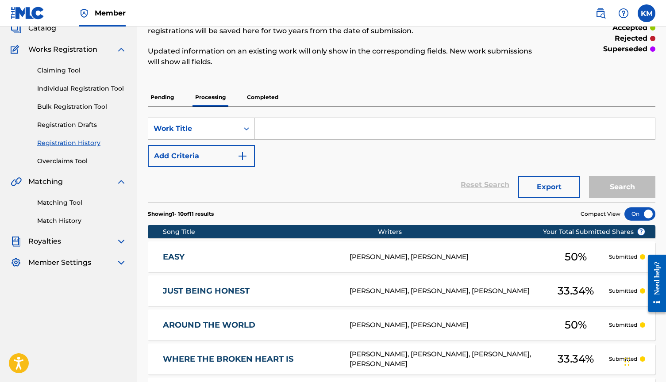
scroll to position [203, 0]
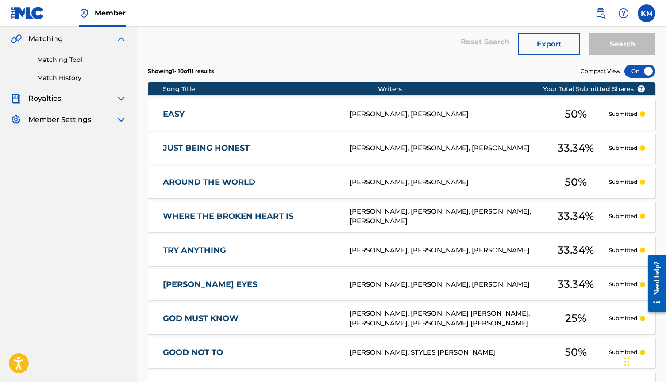
click at [446, 115] on div "[PERSON_NAME], [PERSON_NAME]" at bounding box center [445, 114] width 193 height 10
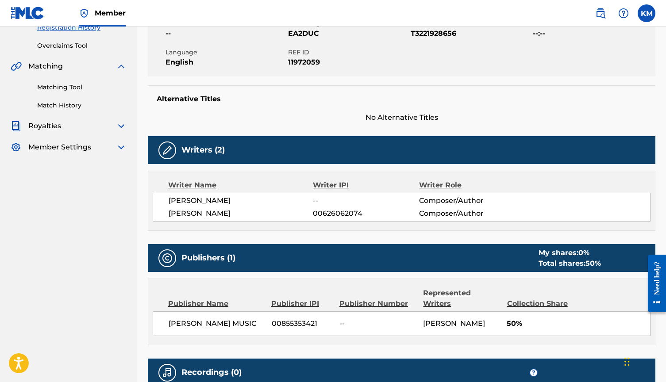
scroll to position [212, 0]
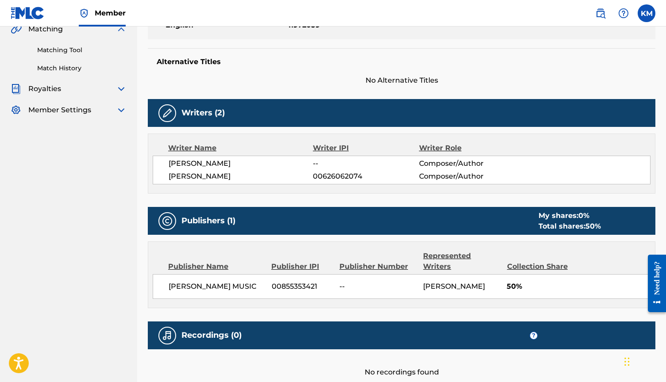
click at [322, 159] on span "--" at bounding box center [366, 163] width 106 height 11
click at [323, 149] on div "Writer IPI" at bounding box center [366, 148] width 106 height 11
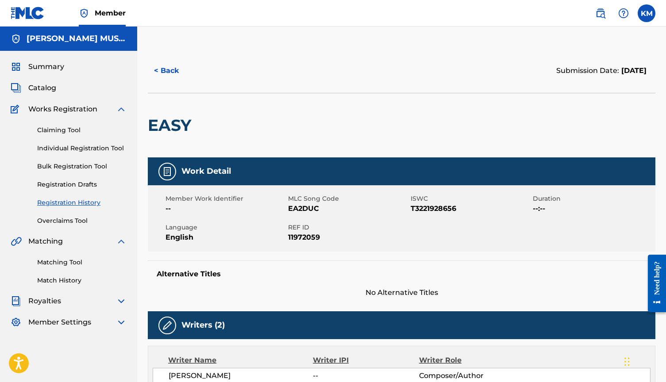
scroll to position [0, 0]
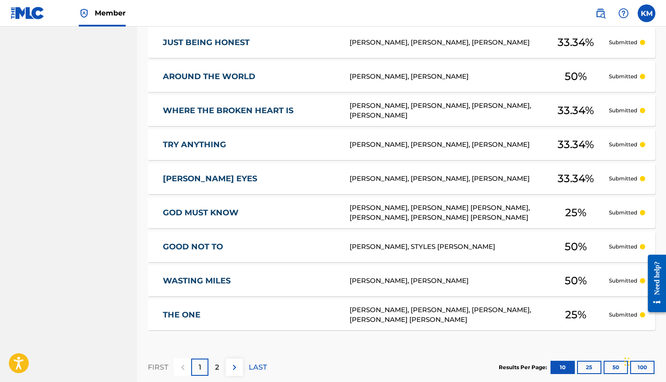
scroll to position [311, 0]
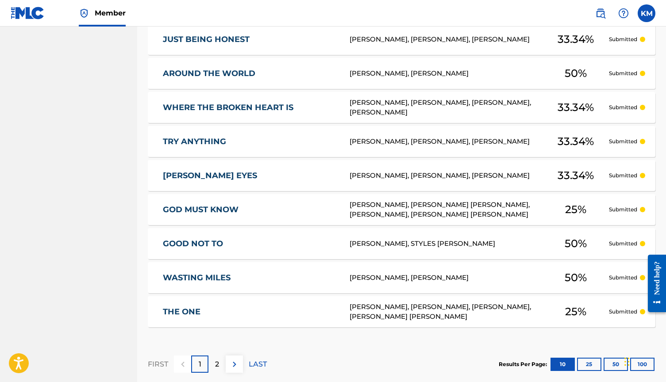
click at [198, 139] on link "TRY ANYTHING" at bounding box center [250, 142] width 175 height 10
